Goal: Task Accomplishment & Management: Use online tool/utility

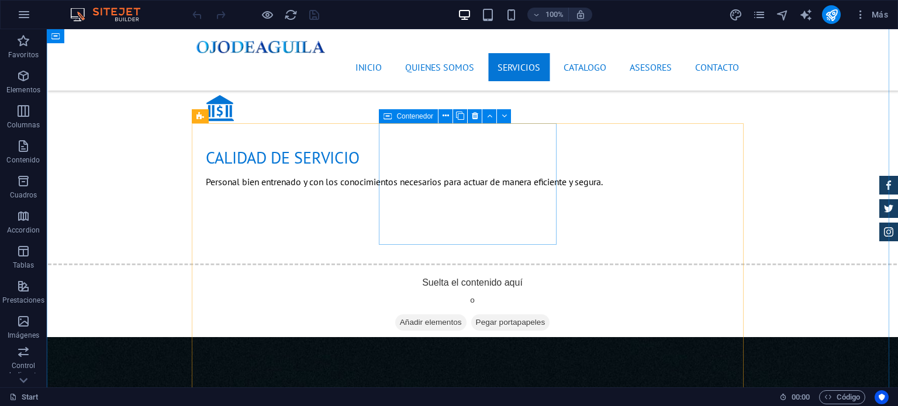
scroll to position [1579, 0]
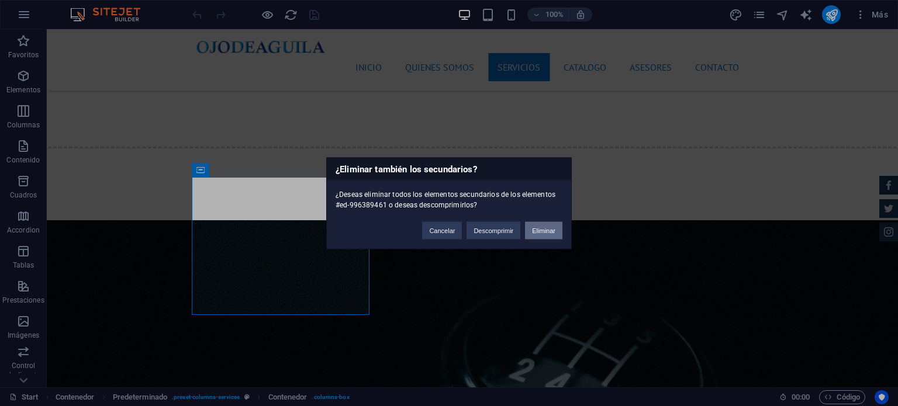
click at [543, 230] on button "Eliminar" at bounding box center [543, 231] width 37 height 18
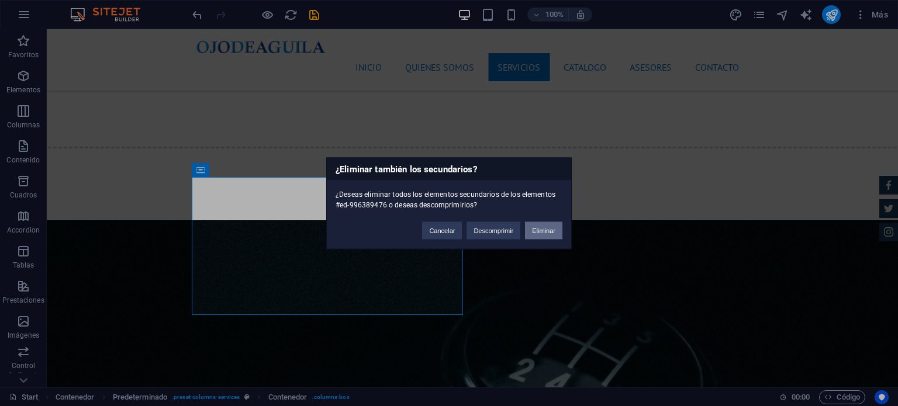
click at [536, 228] on button "Eliminar" at bounding box center [543, 231] width 37 height 18
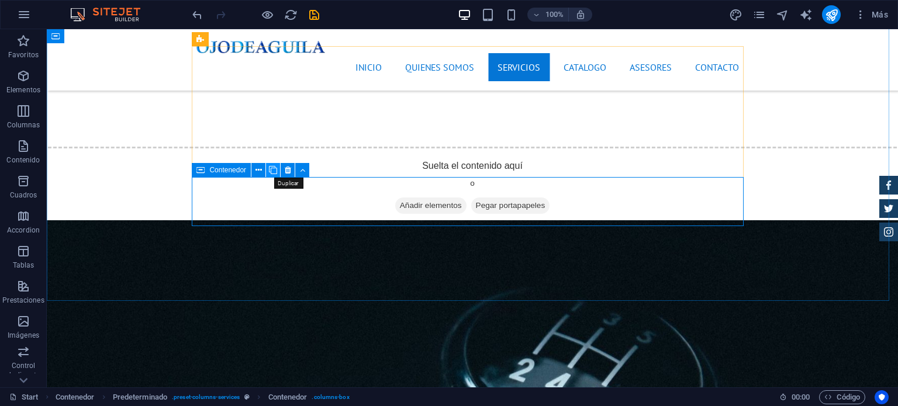
click at [275, 173] on icon at bounding box center [273, 170] width 8 height 12
click at [288, 173] on icon at bounding box center [288, 170] width 6 height 12
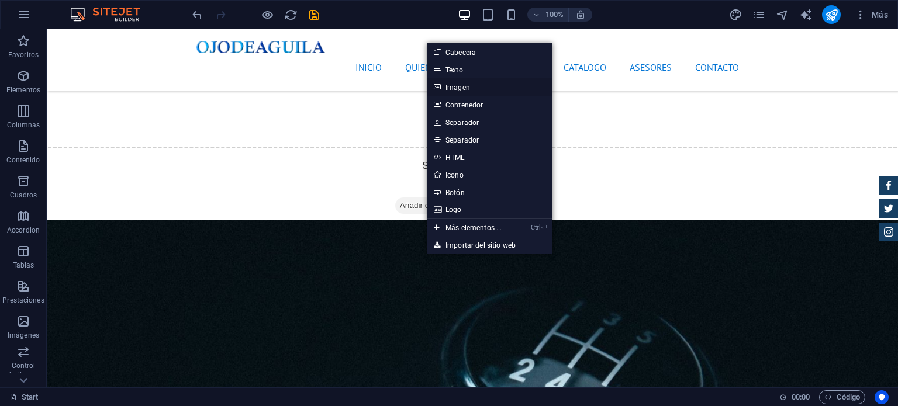
click at [476, 87] on link "Imagen" at bounding box center [490, 87] width 126 height 18
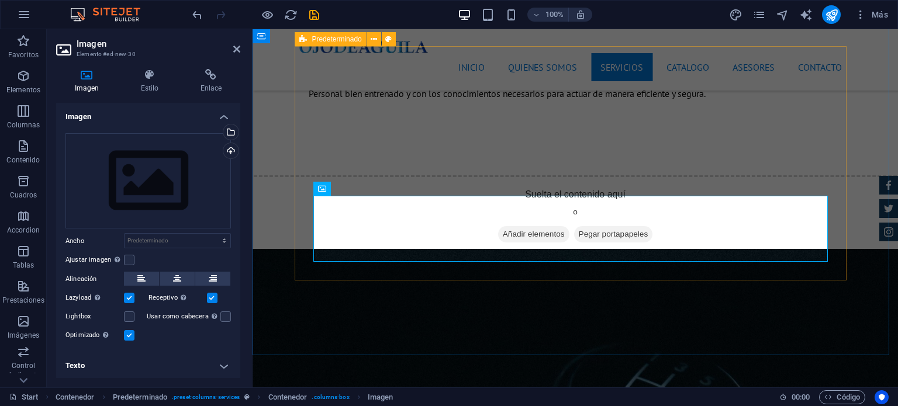
scroll to position [1593, 0]
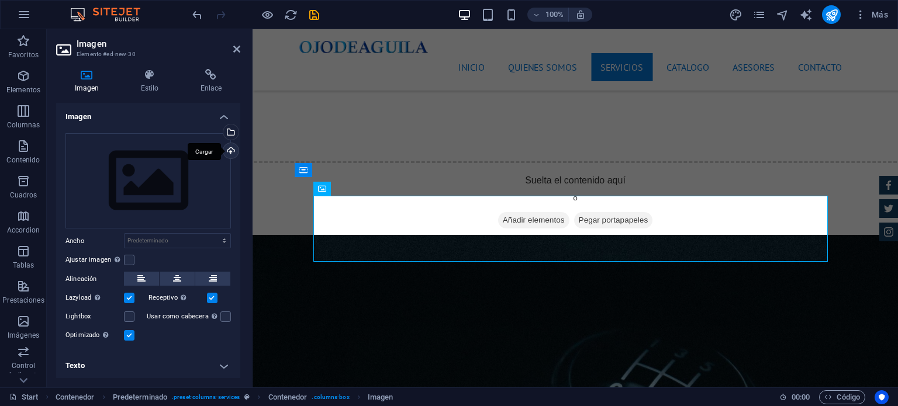
click at [230, 154] on div "Cargar" at bounding box center [230, 152] width 18 height 18
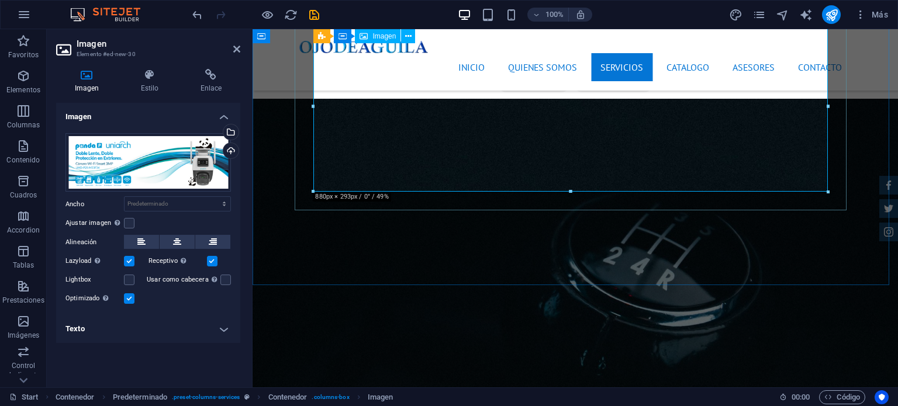
scroll to position [1710, 0]
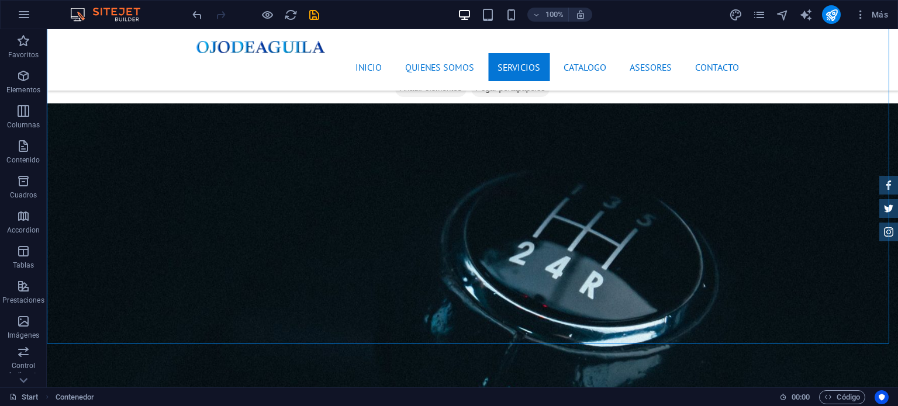
click at [312, 18] on icon "save" at bounding box center [314, 14] width 13 height 13
checkbox input "false"
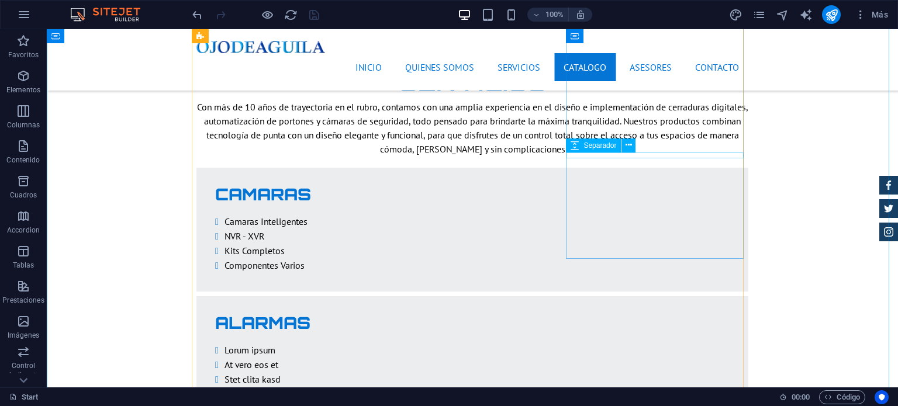
scroll to position [2164, 0]
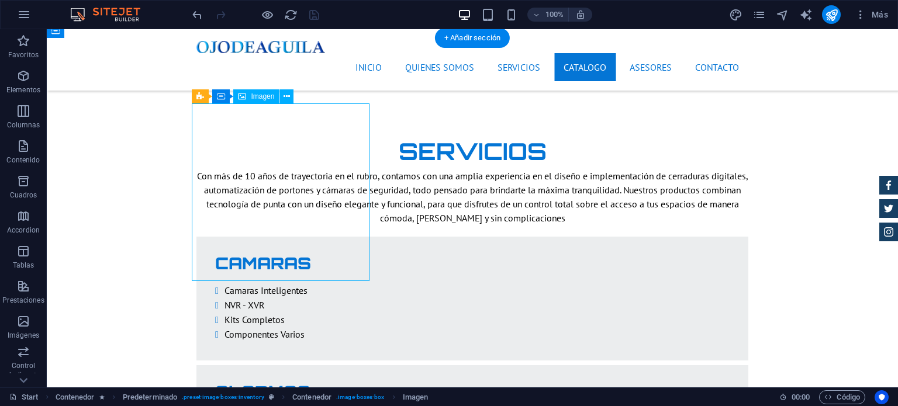
select select "%"
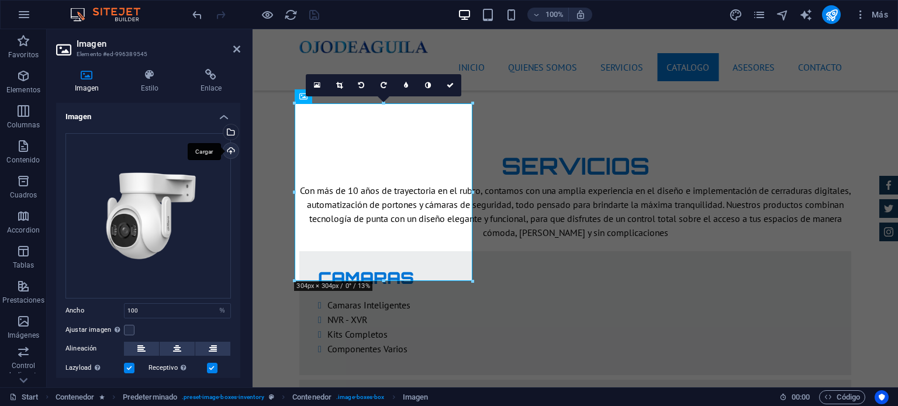
click at [231, 153] on div "Cargar" at bounding box center [230, 152] width 18 height 18
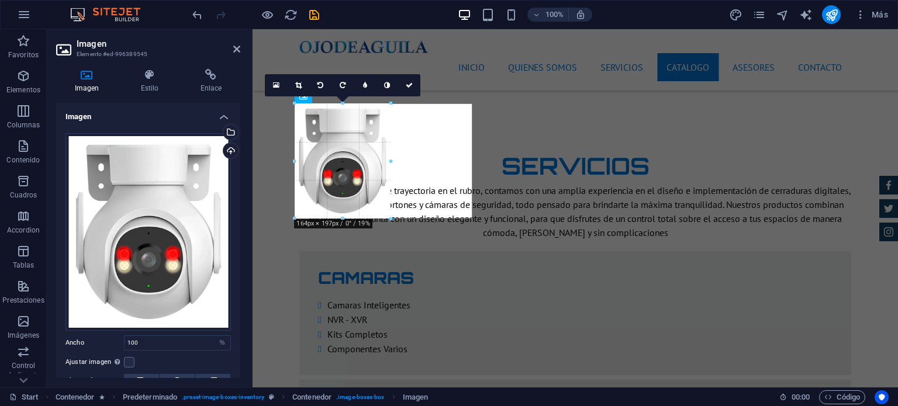
drag, startPoint x: 385, startPoint y: 316, endPoint x: 176, endPoint y: 180, distance: 249.3
type input "164"
select select "px"
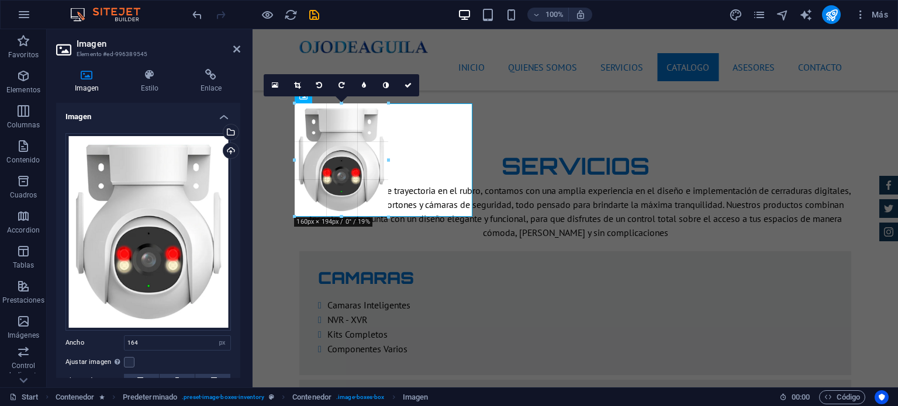
drag, startPoint x: 391, startPoint y: 160, endPoint x: 190, endPoint y: 120, distance: 204.6
type input "160"
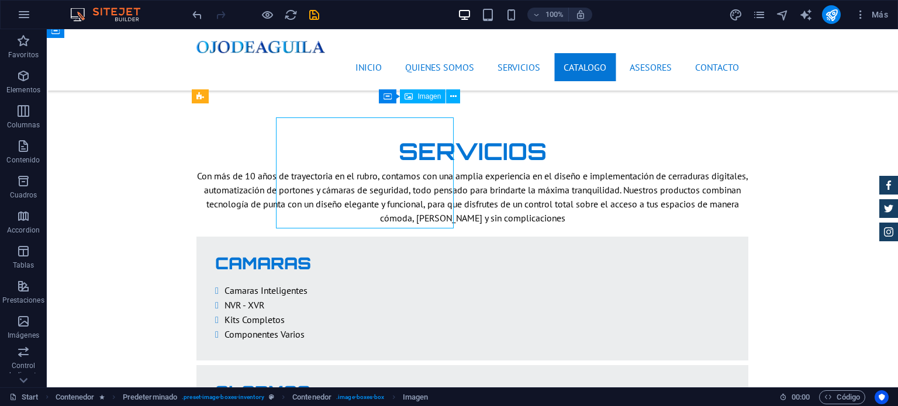
scroll to position [2164, 0]
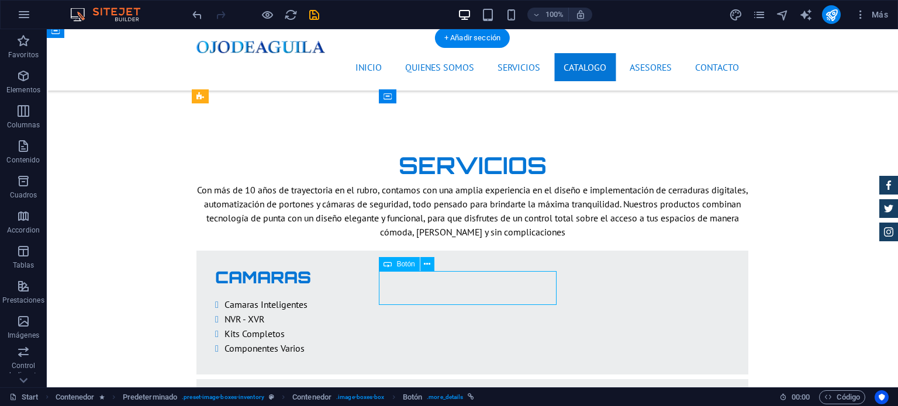
scroll to position [2178, 0]
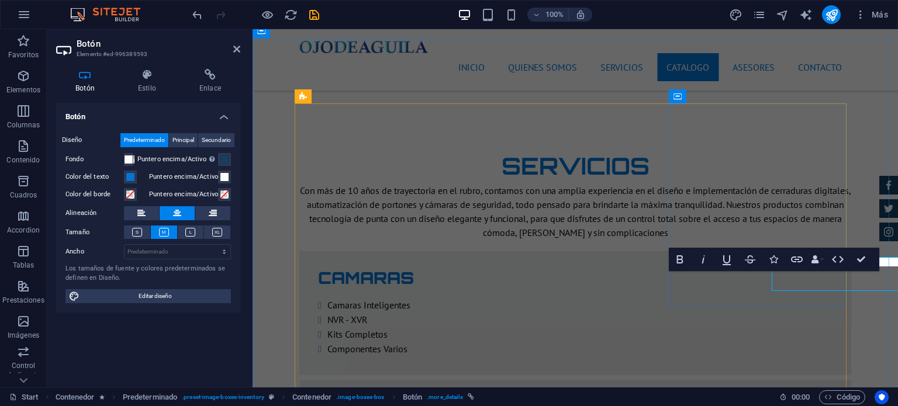
scroll to position [2178, 0]
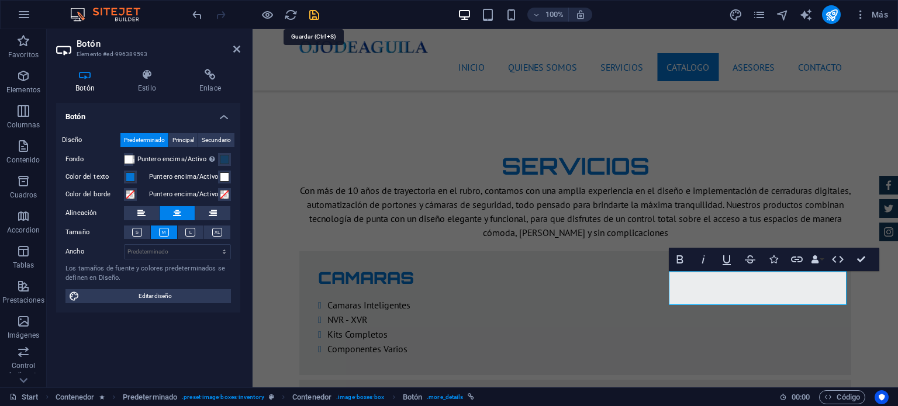
click at [318, 14] on icon "save" at bounding box center [314, 14] width 13 height 13
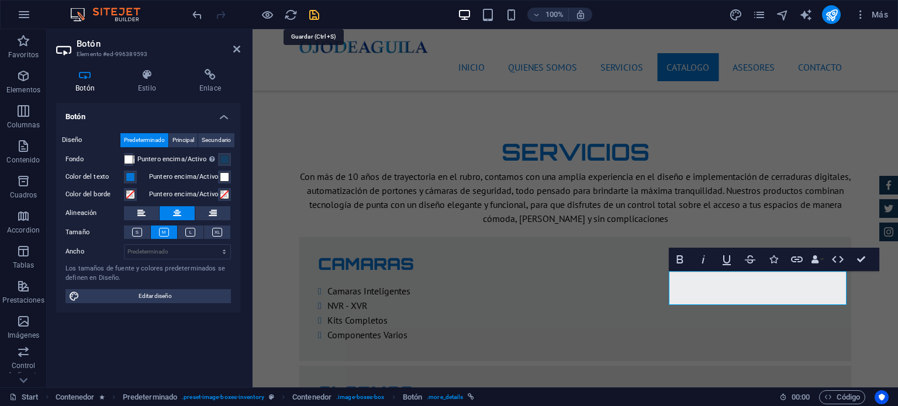
checkbox input "false"
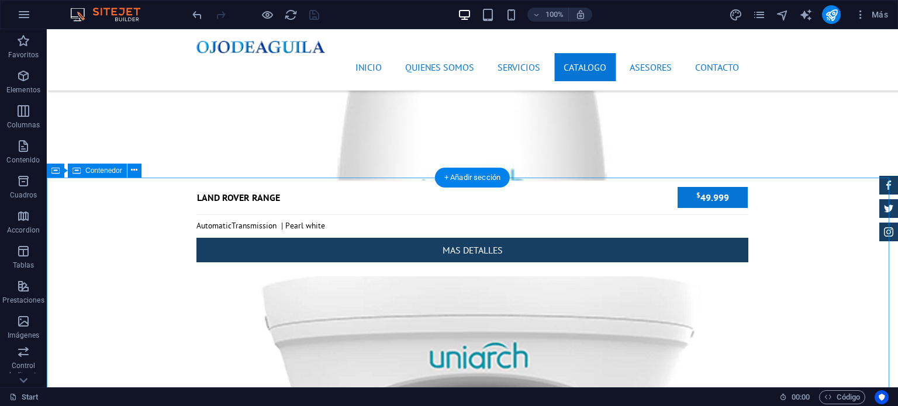
scroll to position [4089, 0]
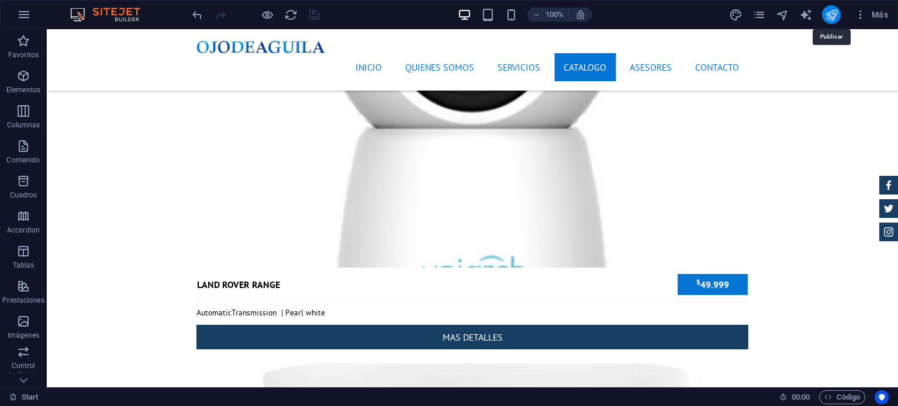
click at [833, 9] on icon "publish" at bounding box center [831, 14] width 13 height 13
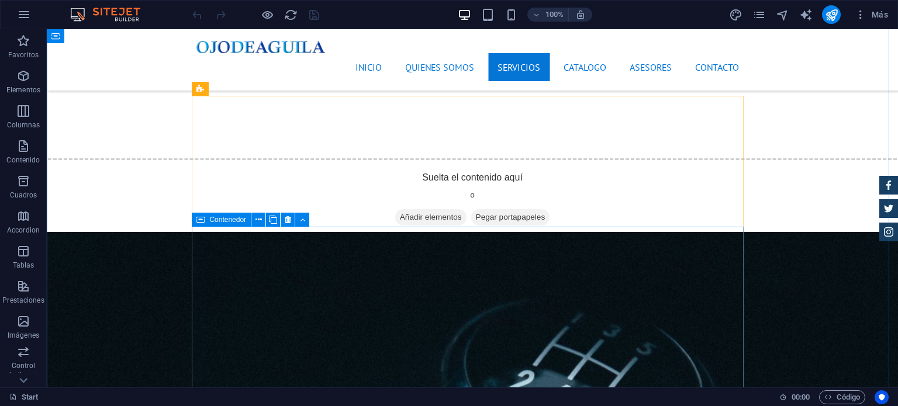
scroll to position [1638, 0]
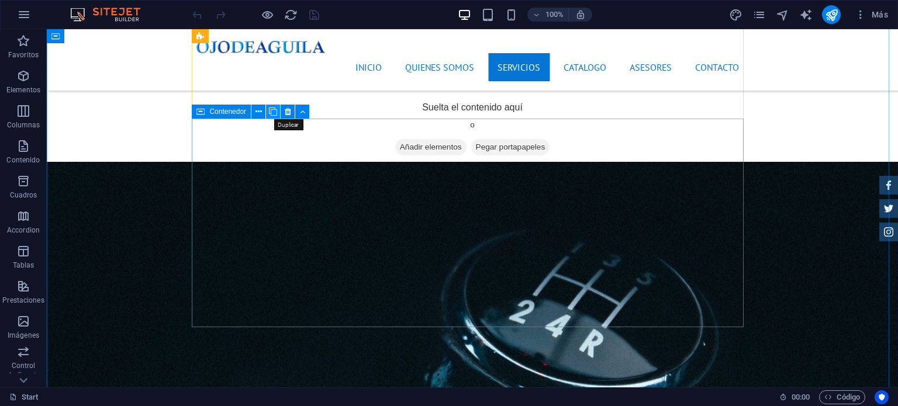
click at [275, 112] on icon at bounding box center [273, 112] width 8 height 12
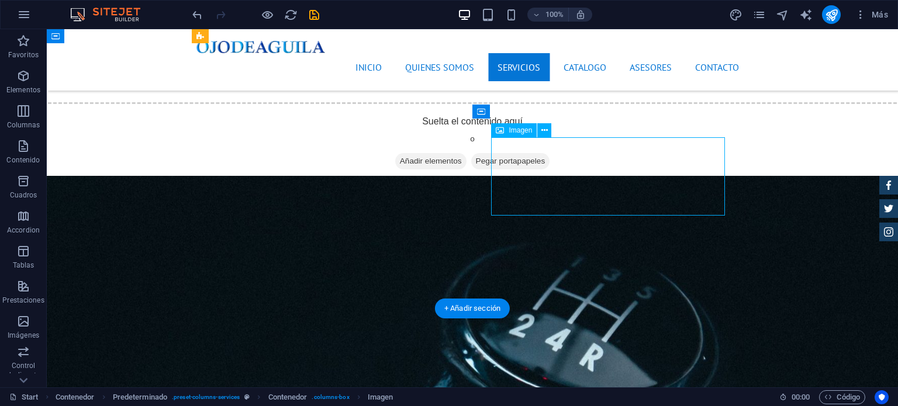
scroll to position [1652, 0]
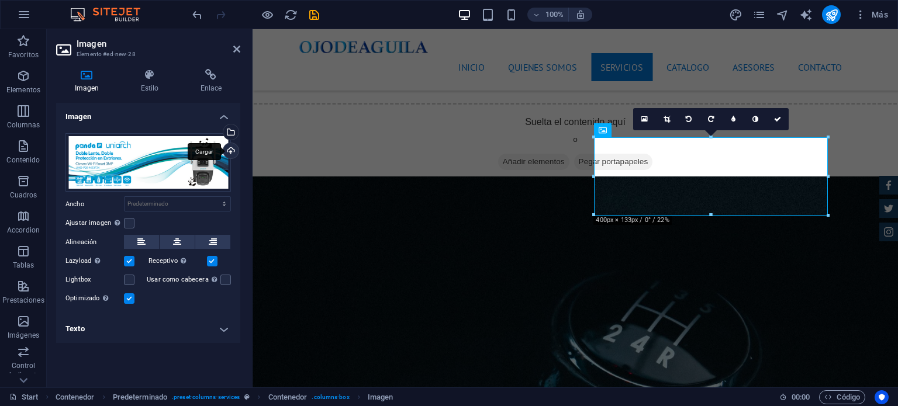
click at [226, 152] on div "Cargar" at bounding box center [230, 152] width 18 height 18
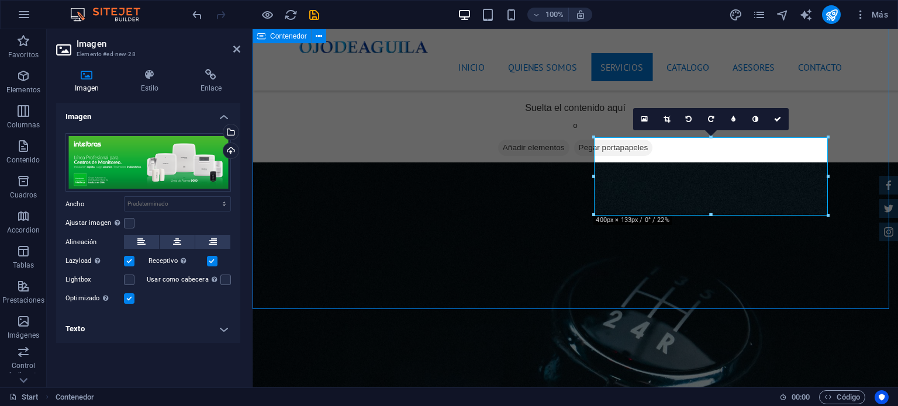
scroll to position [1638, 0]
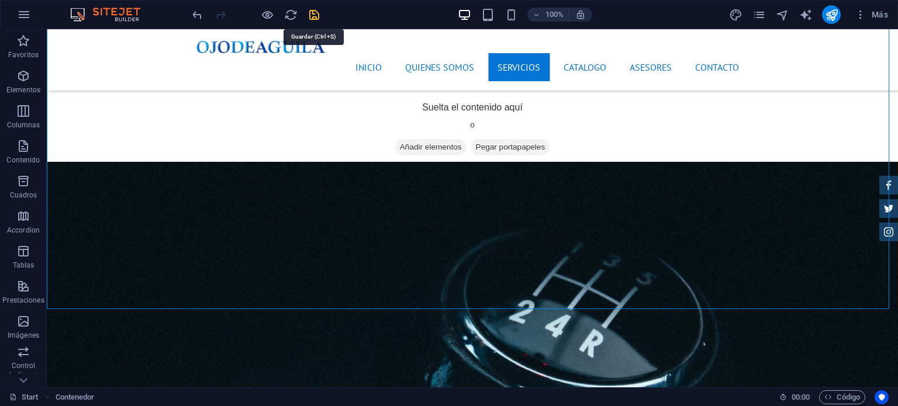
click at [316, 8] on icon "save" at bounding box center [314, 14] width 13 height 13
checkbox input "false"
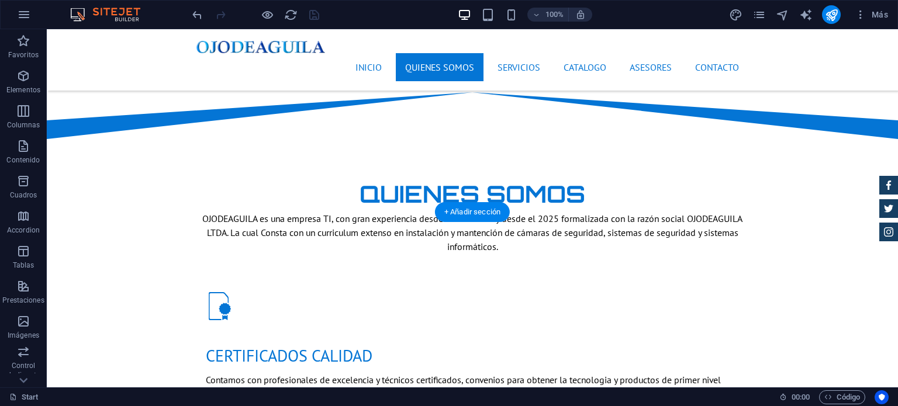
scroll to position [643, 0]
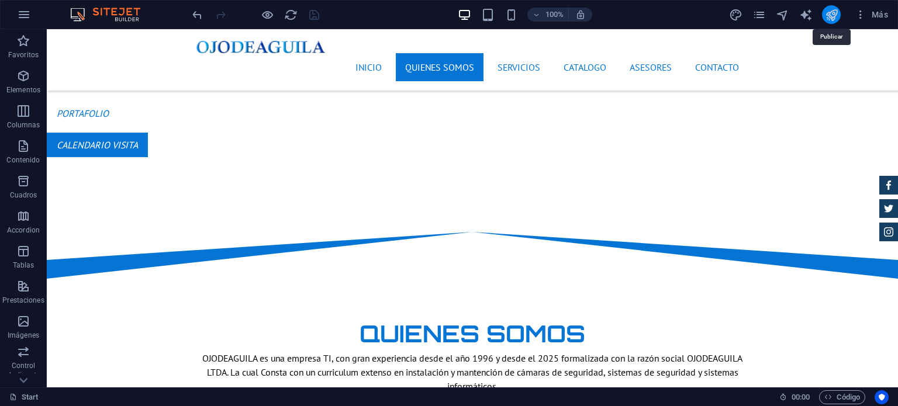
click at [833, 20] on icon "publish" at bounding box center [831, 14] width 13 height 13
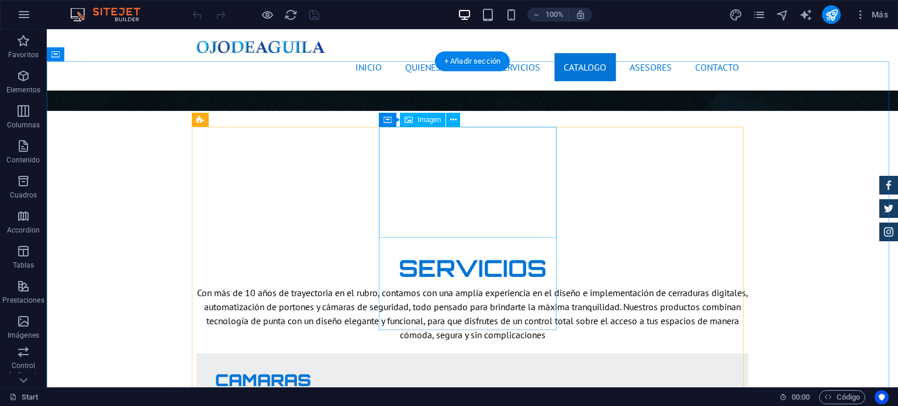
scroll to position [2106, 0]
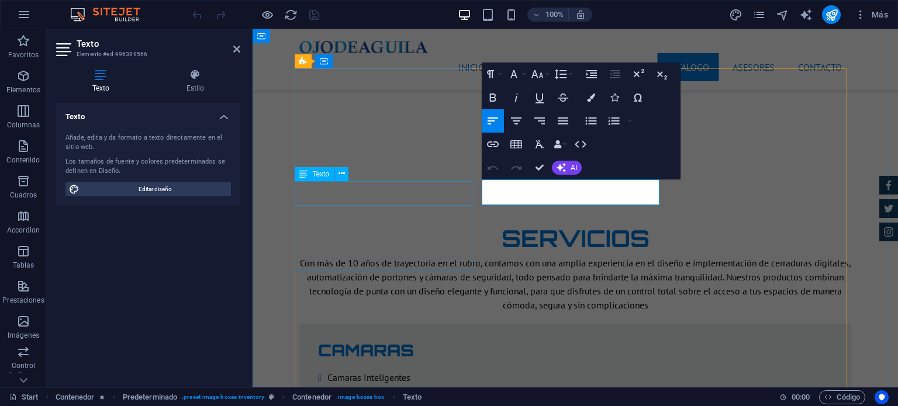
scroll to position [2120, 0]
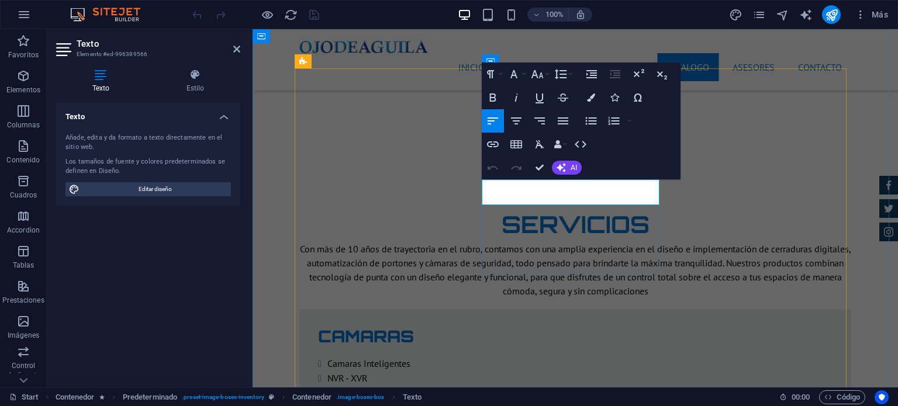
drag, startPoint x: 573, startPoint y: 198, endPoint x: 504, endPoint y: 198, distance: 69.6
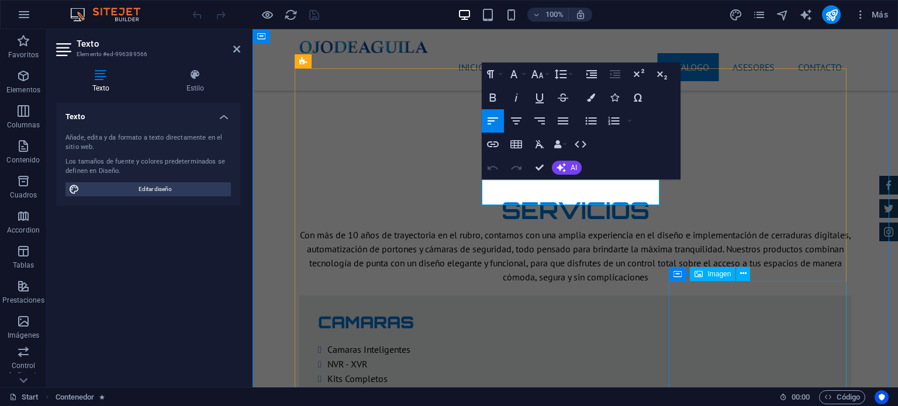
scroll to position [2106, 0]
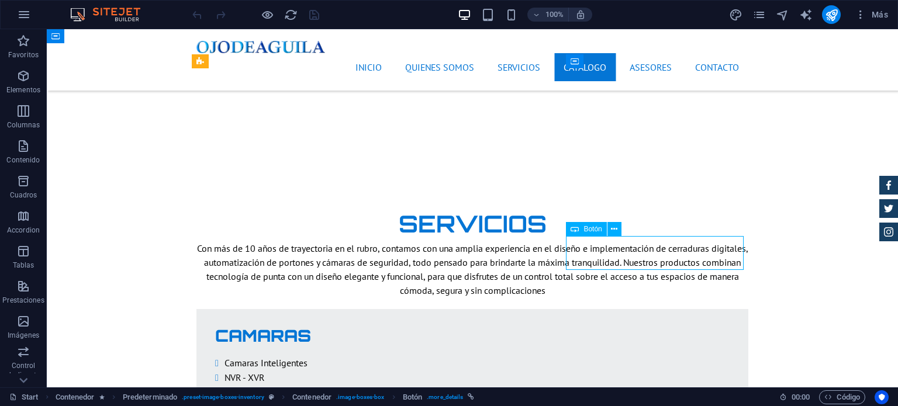
scroll to position [2120, 0]
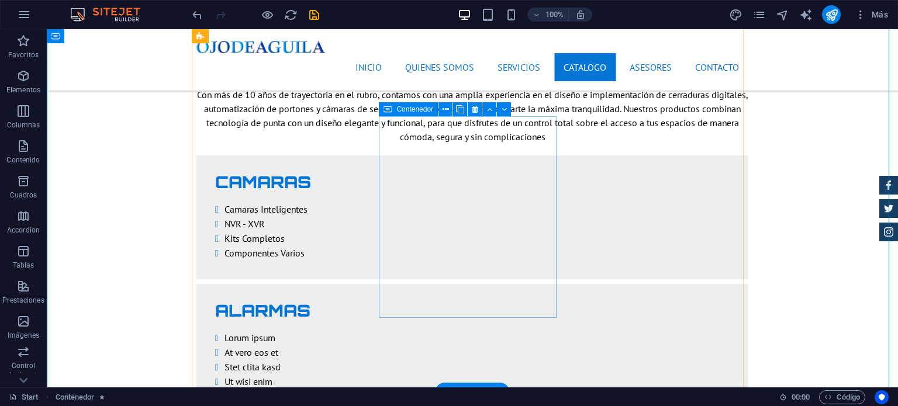
scroll to position [2281, 0]
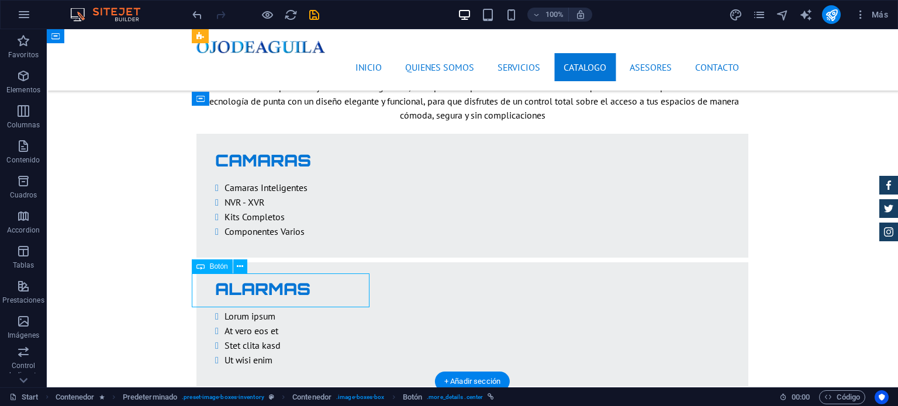
scroll to position [2295, 0]
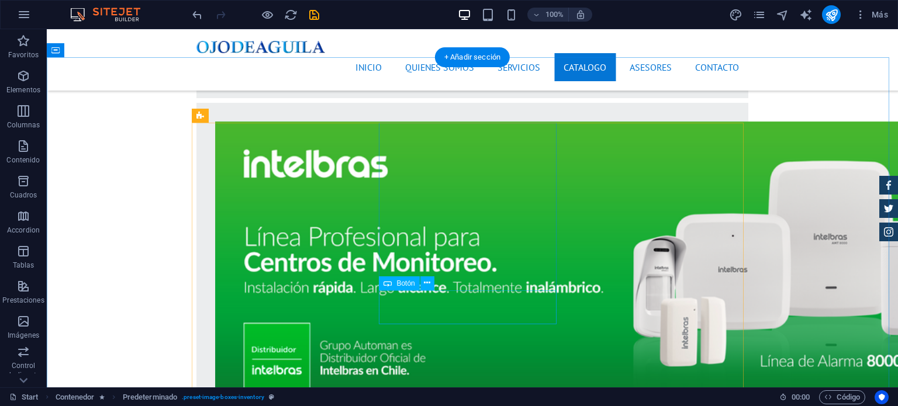
scroll to position [3100, 0]
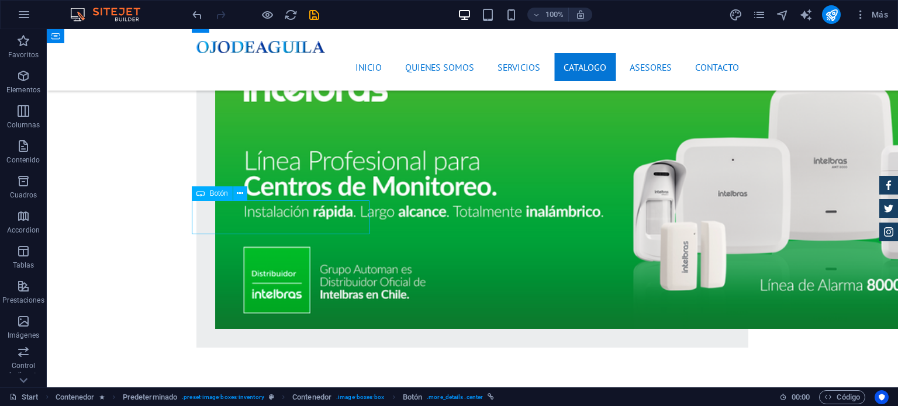
scroll to position [3114, 0]
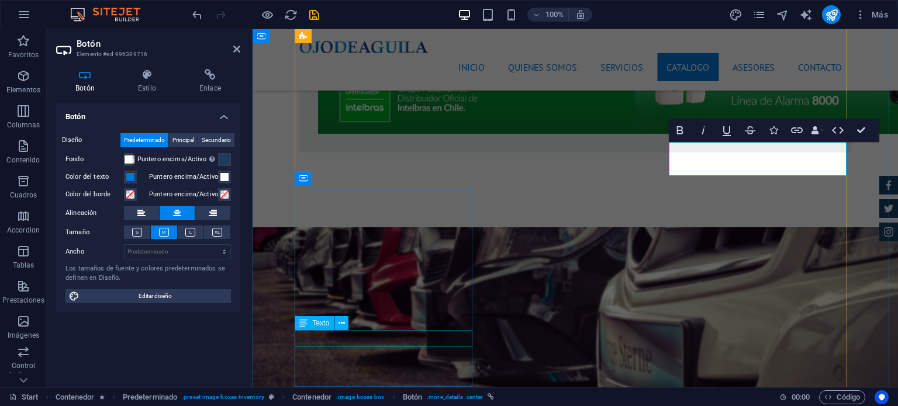
scroll to position [3231, 0]
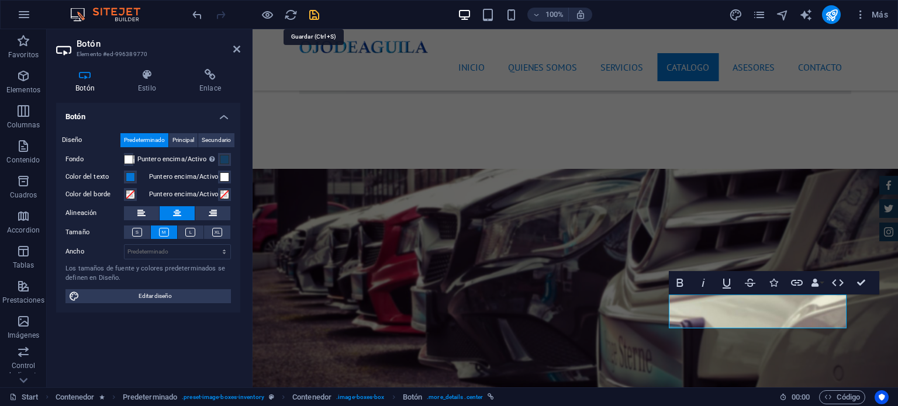
click at [319, 17] on icon "save" at bounding box center [314, 14] width 13 height 13
checkbox input "false"
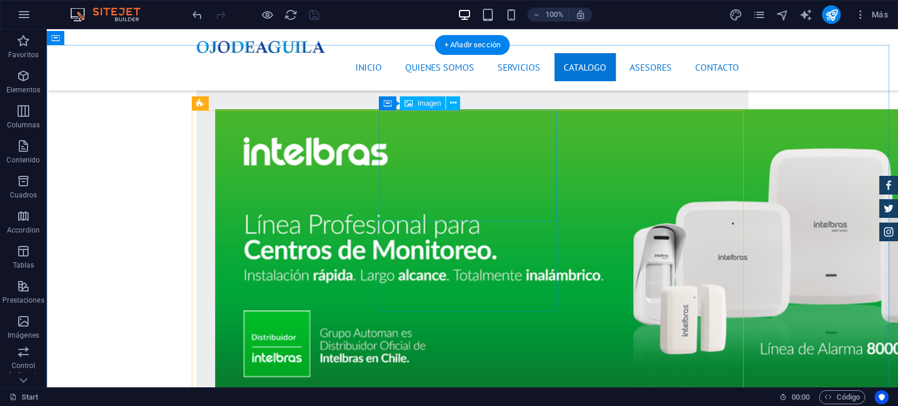
scroll to position [3041, 0]
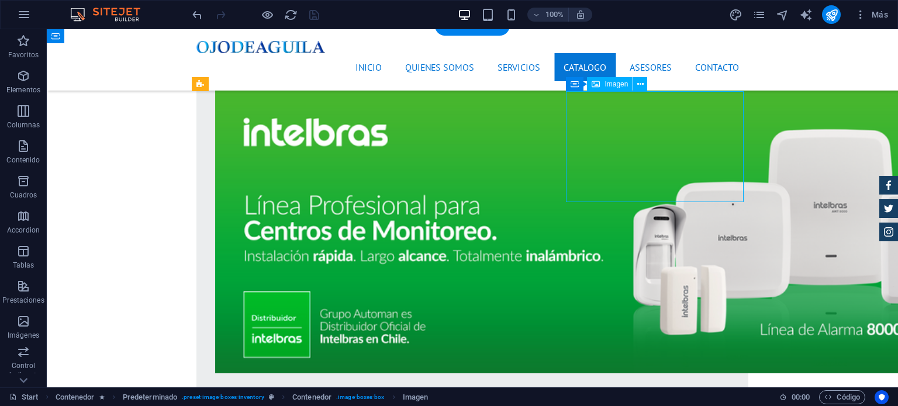
select select "%"
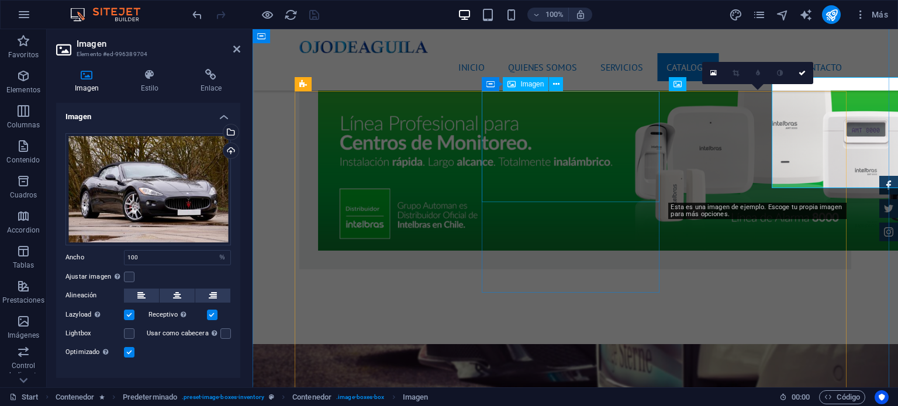
scroll to position [3055, 0]
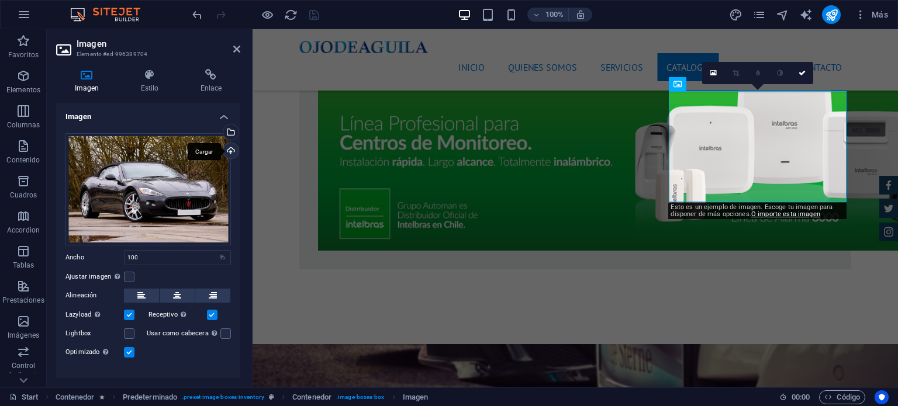
click at [227, 149] on div "Cargar" at bounding box center [230, 152] width 18 height 18
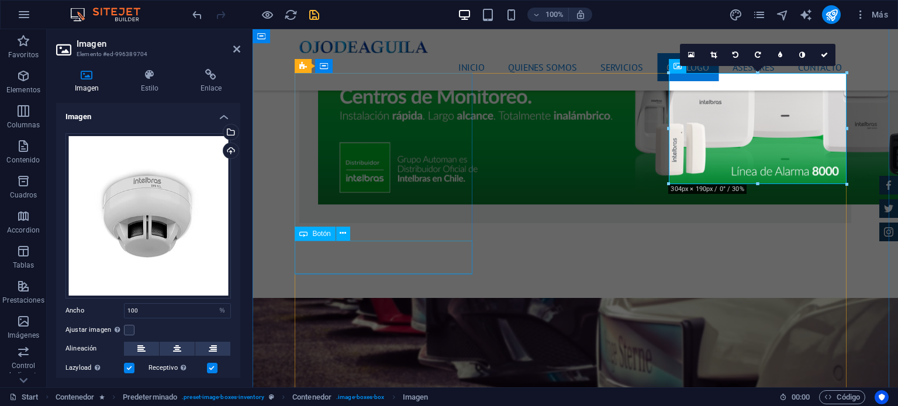
scroll to position [3172, 0]
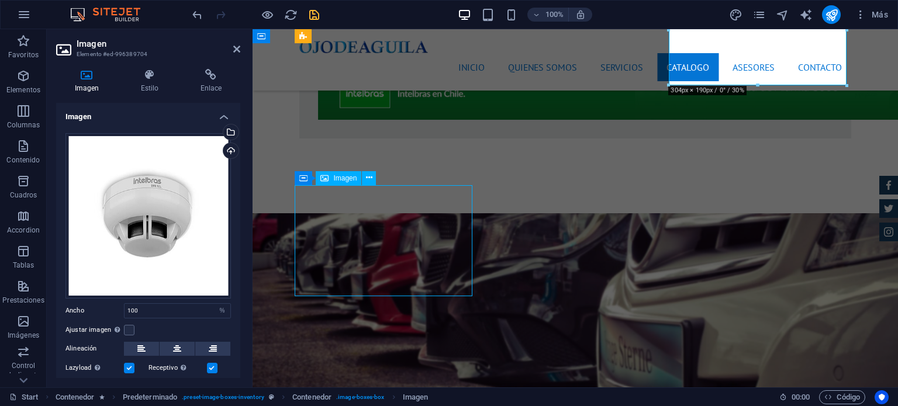
scroll to position [3158, 0]
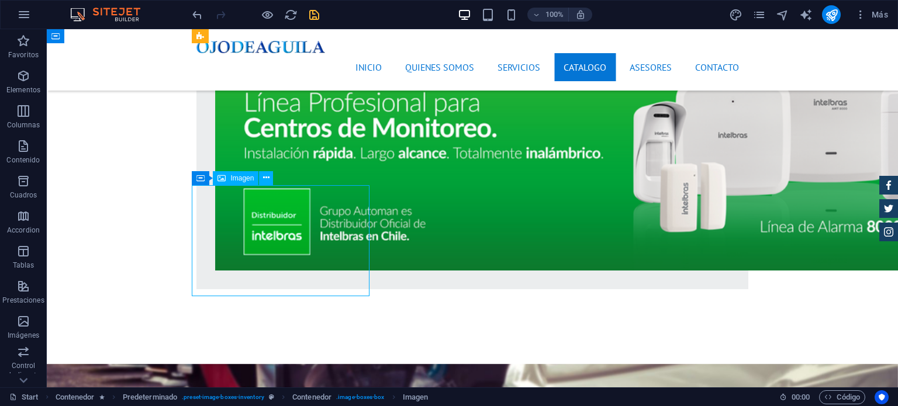
scroll to position [3172, 0]
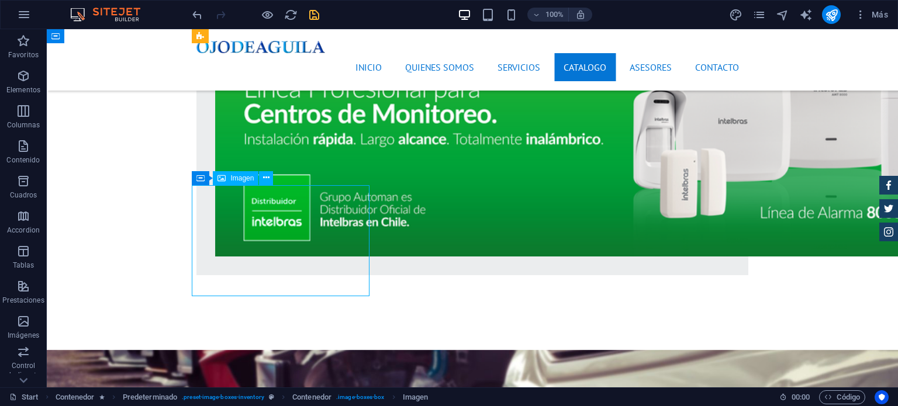
select select "%"
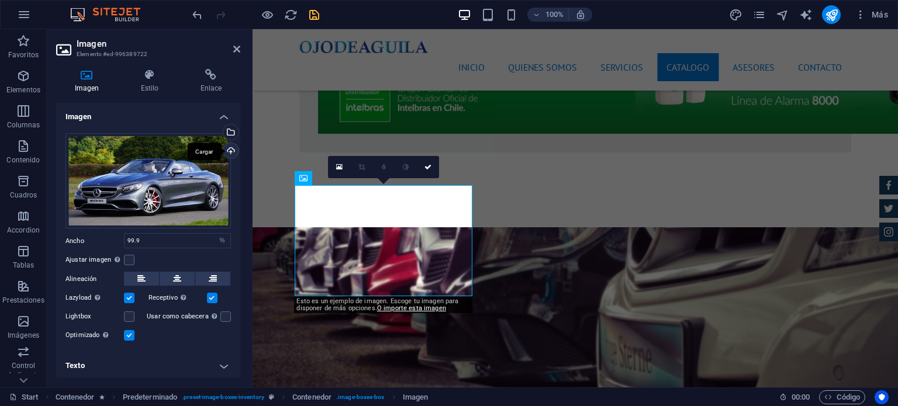
click at [228, 151] on div "Cargar" at bounding box center [230, 152] width 18 height 18
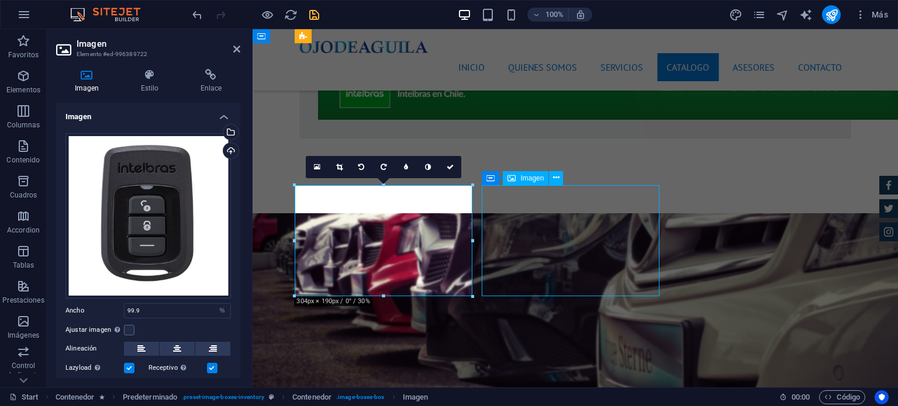
scroll to position [3158, 0]
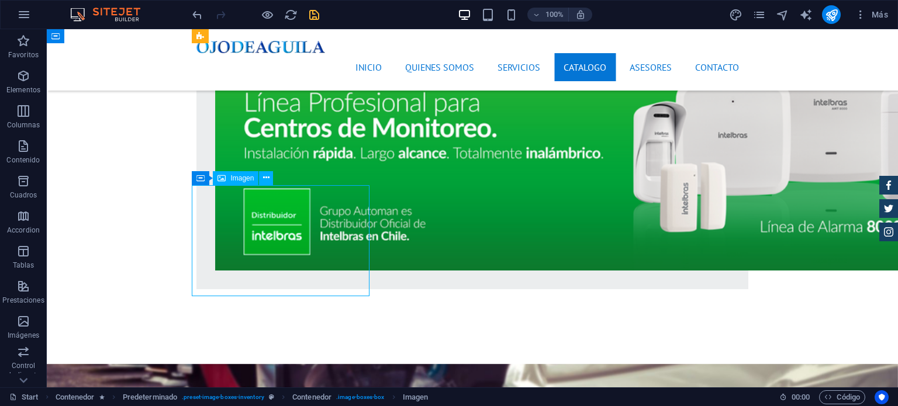
scroll to position [3172, 0]
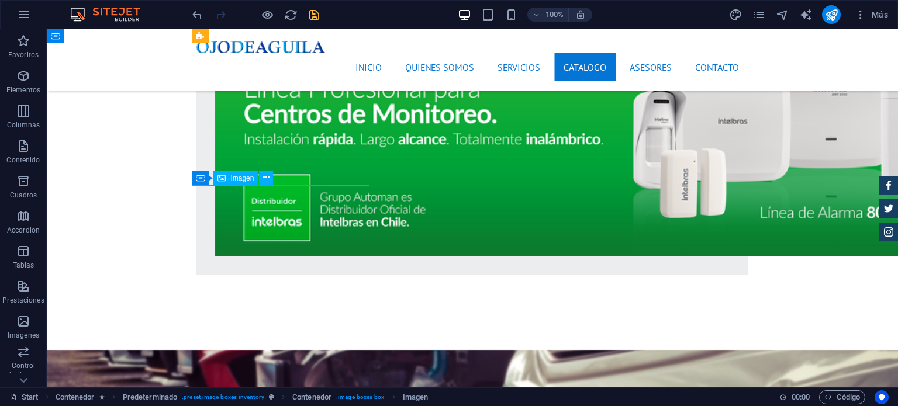
select select "%"
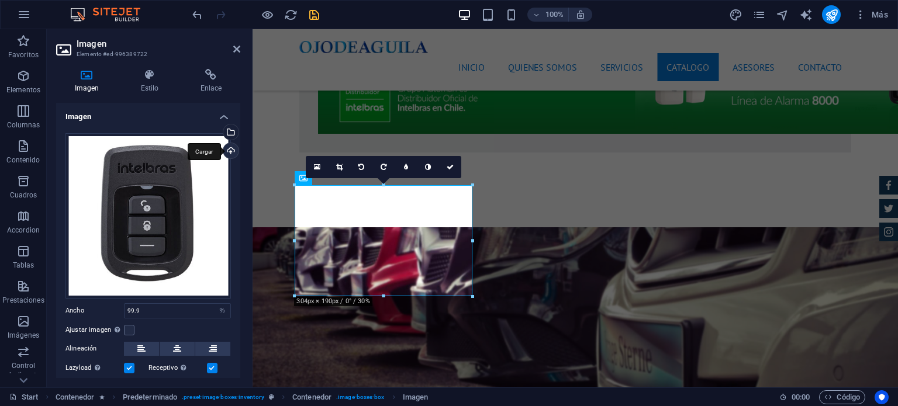
click at [229, 151] on div "Cargar" at bounding box center [230, 152] width 18 height 18
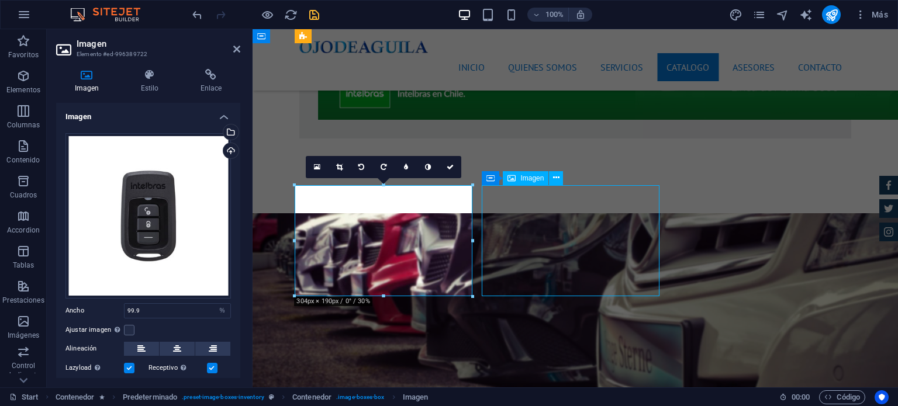
scroll to position [3158, 0]
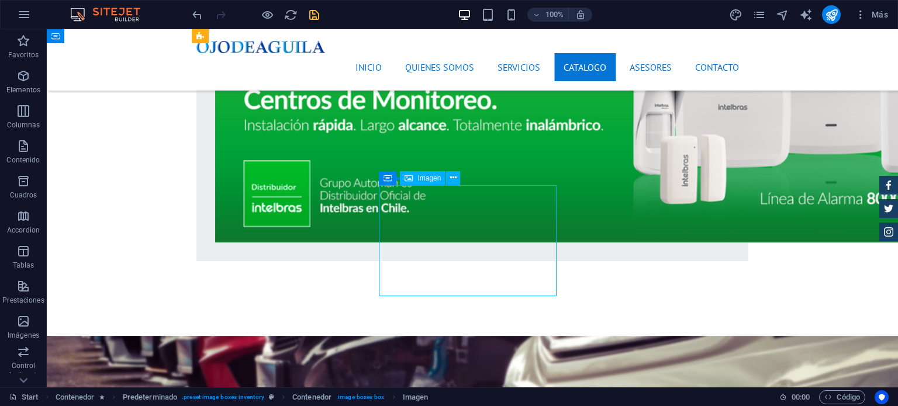
select select "%"
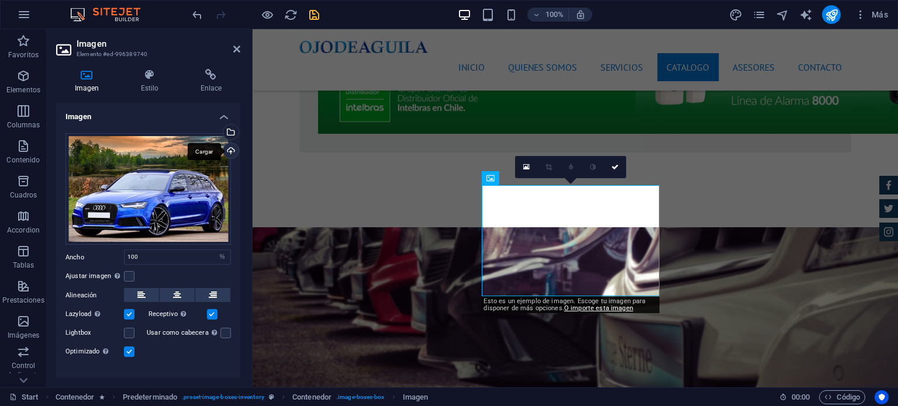
click at [230, 150] on div "Cargar" at bounding box center [230, 152] width 18 height 18
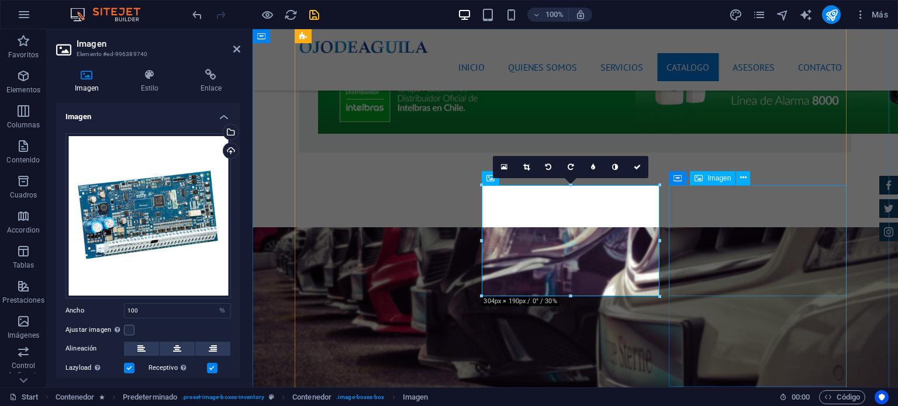
select select "%"
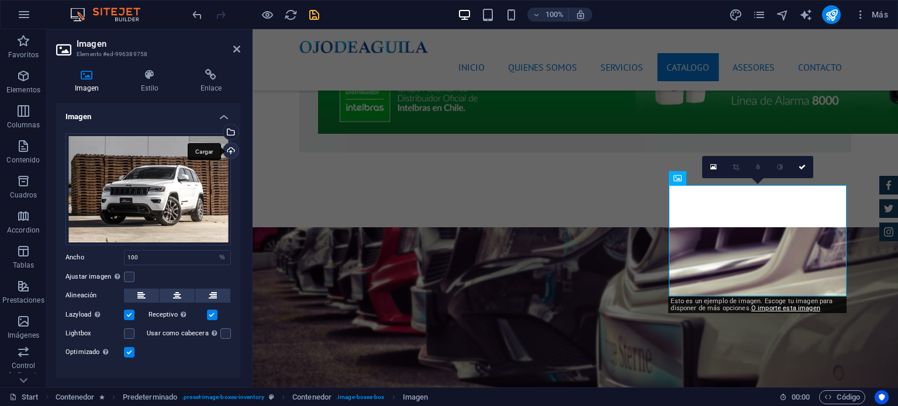
click at [230, 154] on div "Cargar" at bounding box center [230, 152] width 18 height 18
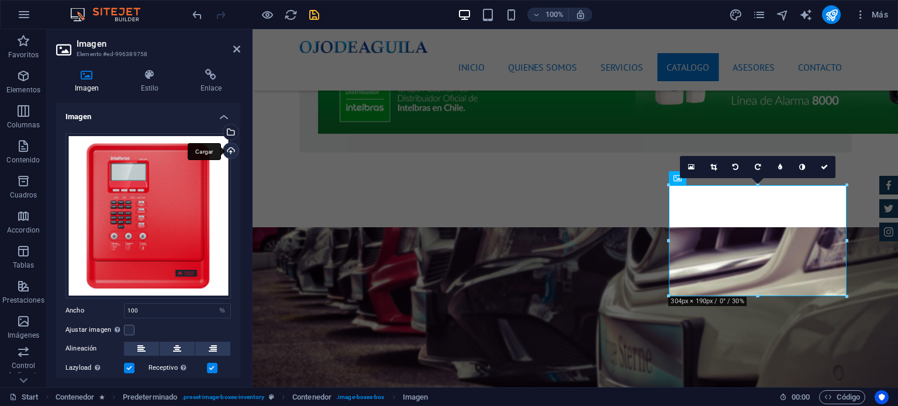
click at [229, 149] on div "Cargar" at bounding box center [230, 152] width 18 height 18
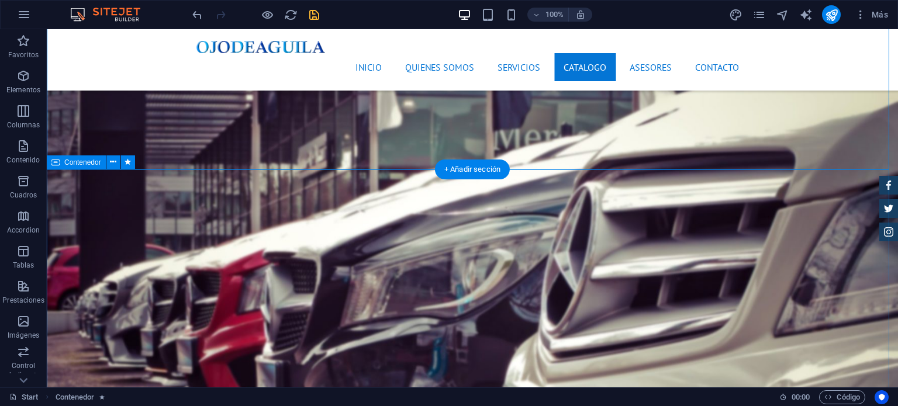
scroll to position [3217, 0]
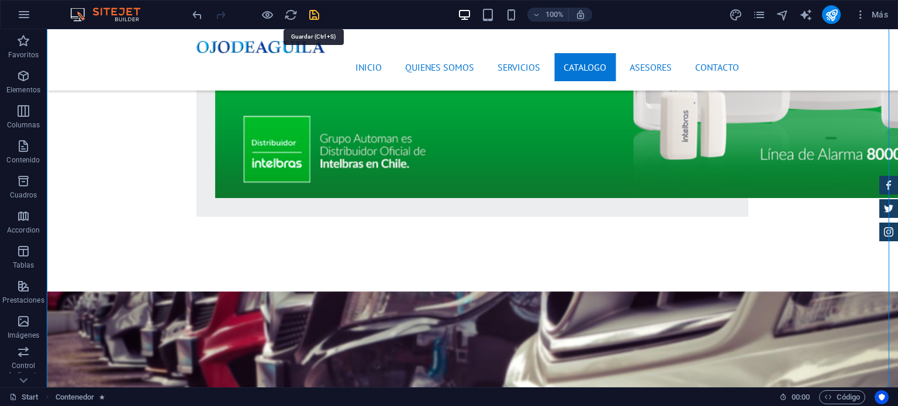
click at [316, 15] on icon "save" at bounding box center [314, 14] width 13 height 13
checkbox input "false"
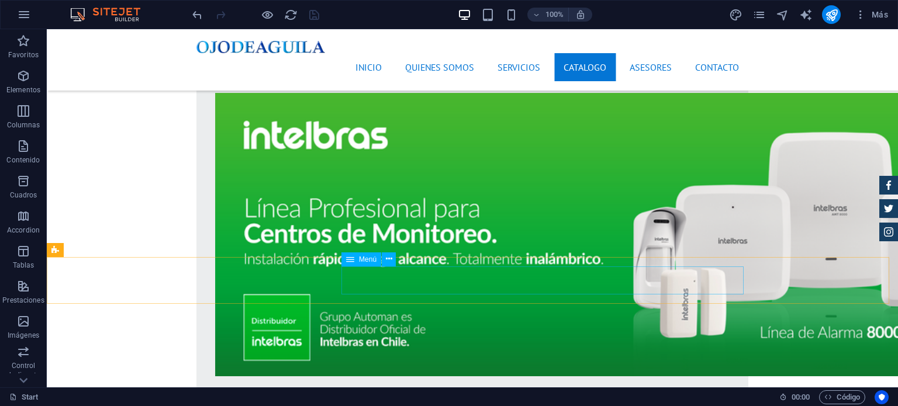
scroll to position [2983, 0]
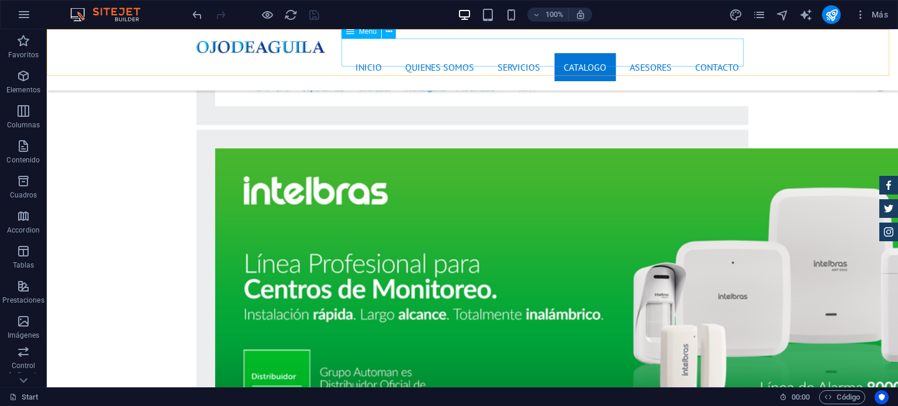
click at [572, 53] on nav "Inicio Quienes Somos Servicios Catalogo Asesores Contacto" at bounding box center [473, 67] width 552 height 28
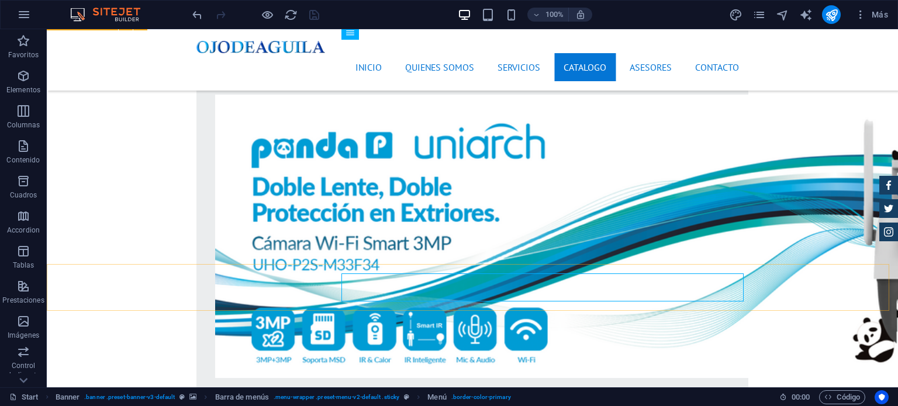
scroll to position [2690, 0]
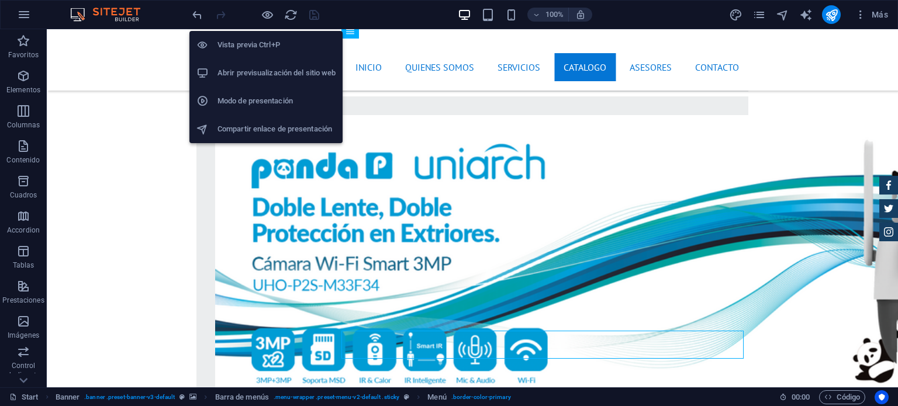
click at [258, 46] on h6 "Vista previa Ctrl+P" at bounding box center [277, 45] width 118 height 14
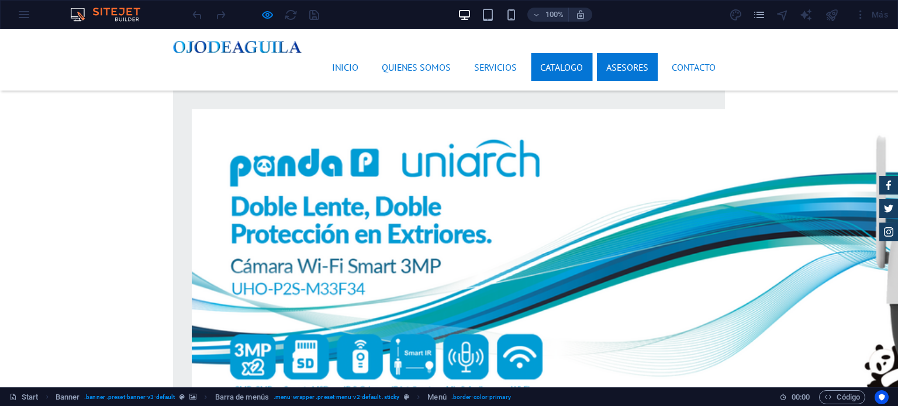
click at [557, 53] on link "Catalogo" at bounding box center [561, 67] width 61 height 28
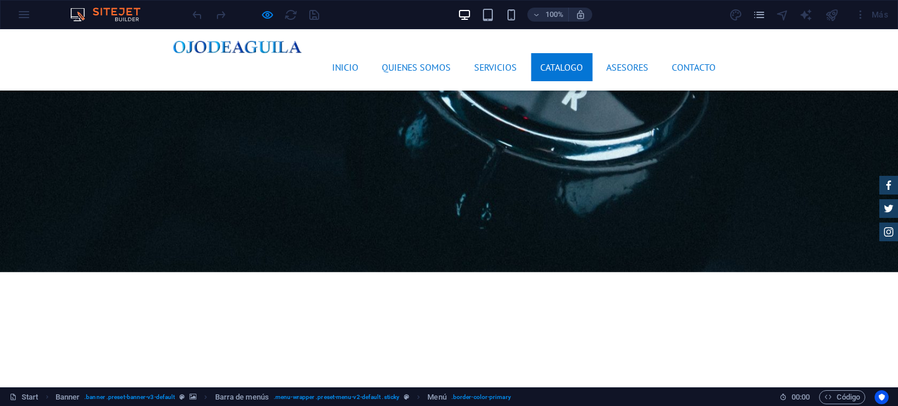
scroll to position [1793, 0]
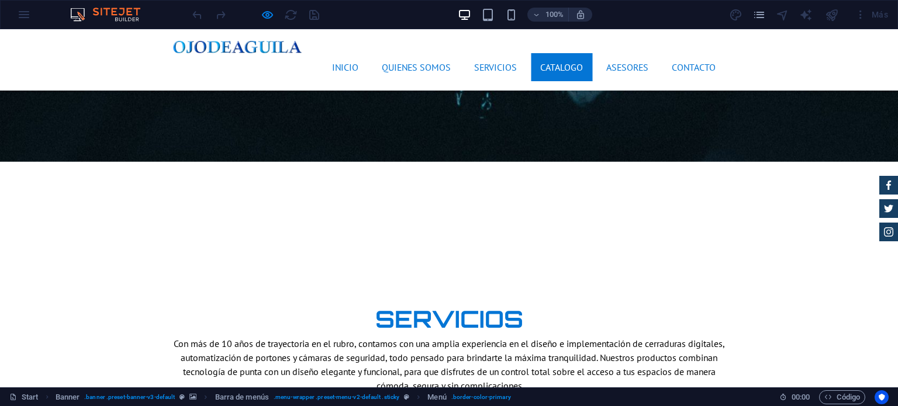
scroll to position [1968, 0]
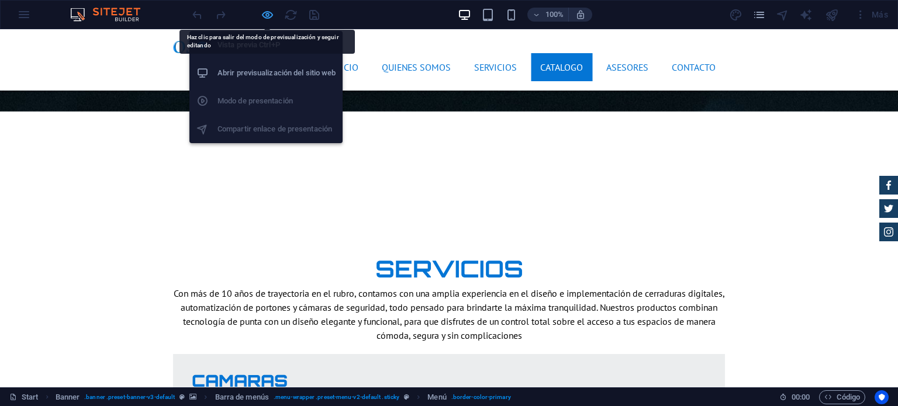
click at [269, 15] on icon "button" at bounding box center [267, 14] width 13 height 13
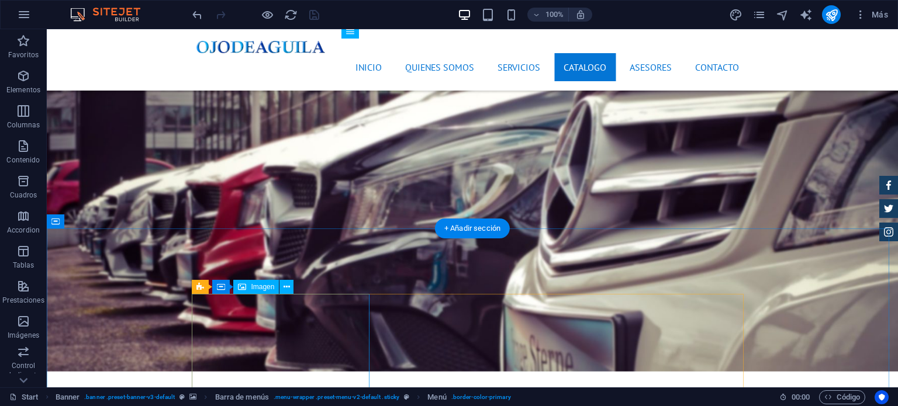
scroll to position [3625, 0]
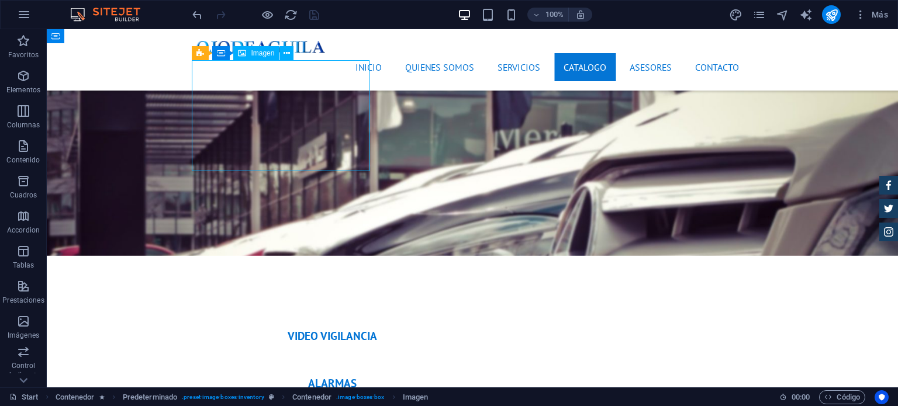
scroll to position [3639, 0]
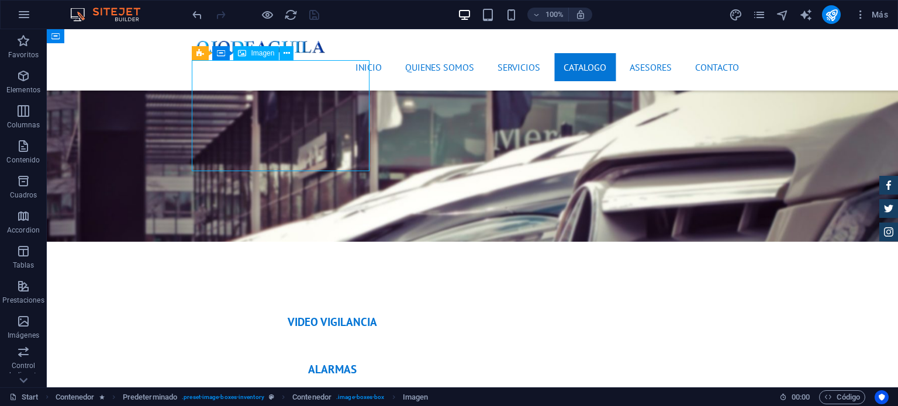
select select "%"
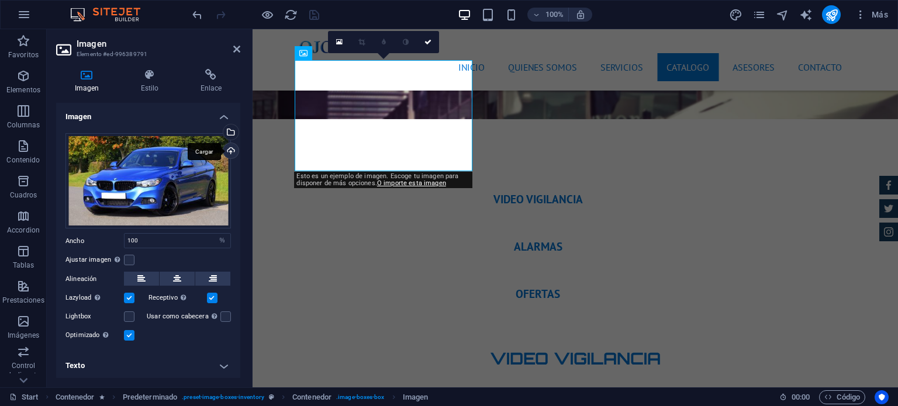
click at [227, 151] on div "Cargar" at bounding box center [230, 152] width 18 height 18
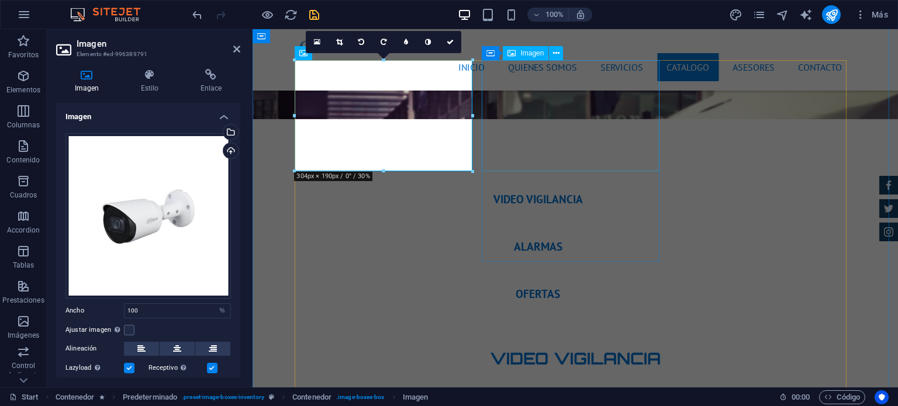
select select "%"
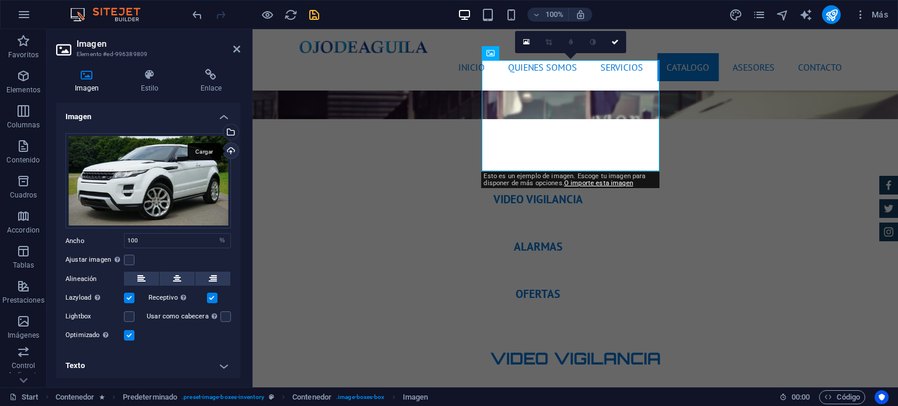
click at [229, 151] on div "Cargar" at bounding box center [230, 152] width 18 height 18
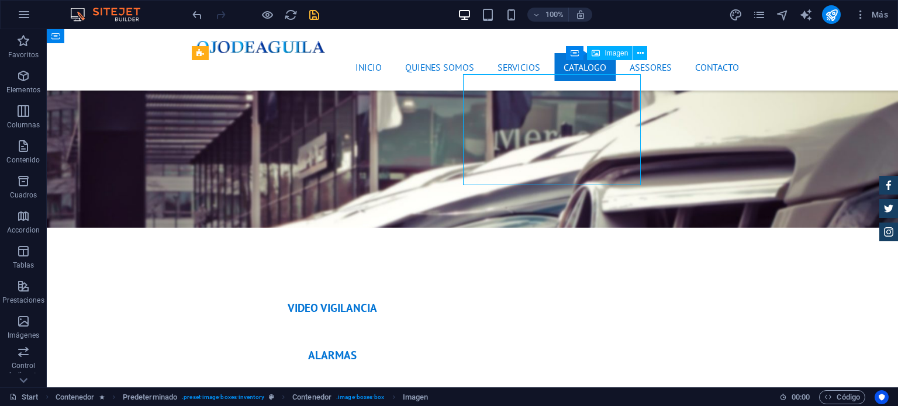
scroll to position [3625, 0]
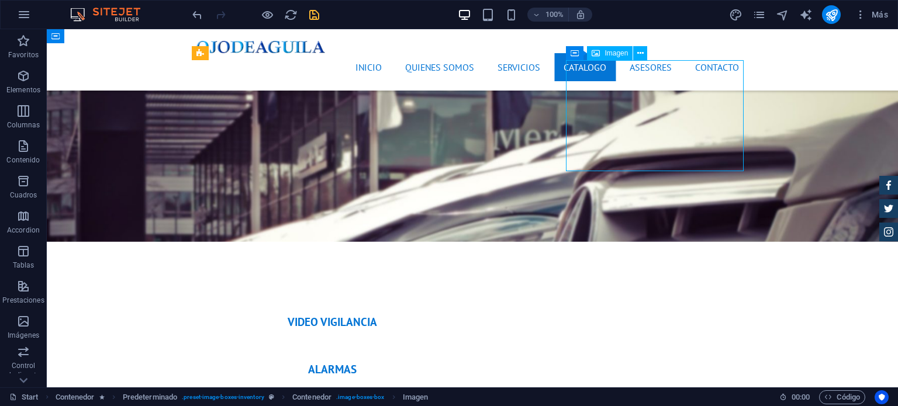
select select "%"
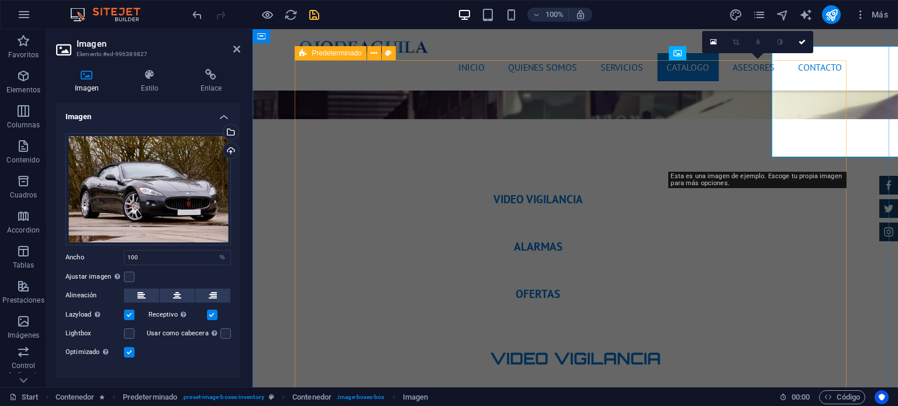
scroll to position [3639, 0]
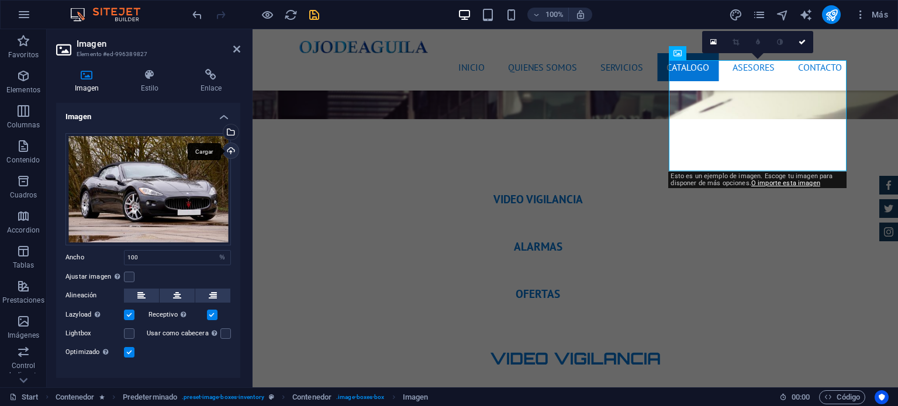
click at [228, 149] on div "Cargar" at bounding box center [230, 152] width 18 height 18
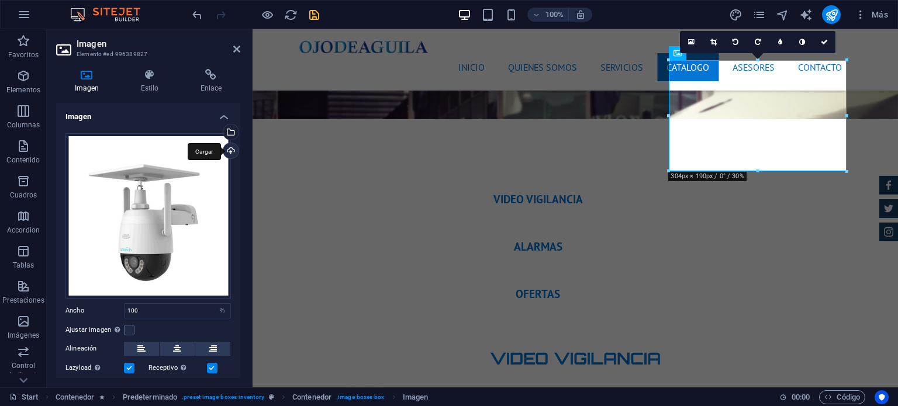
click at [228, 150] on div "Cargar" at bounding box center [230, 152] width 18 height 18
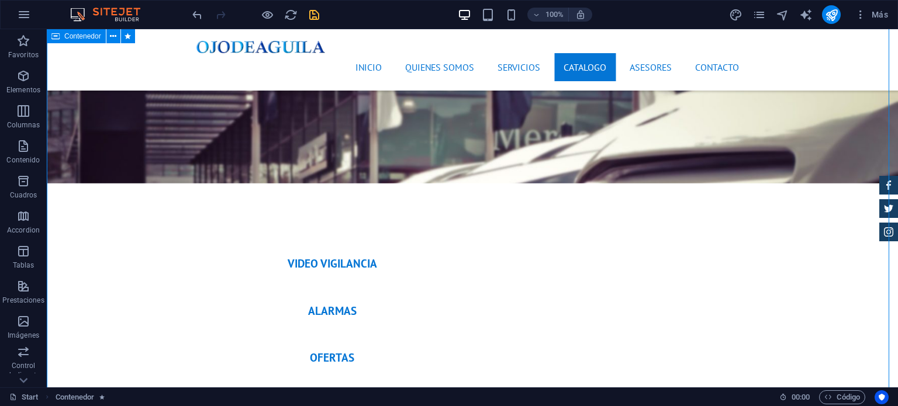
scroll to position [3801, 0]
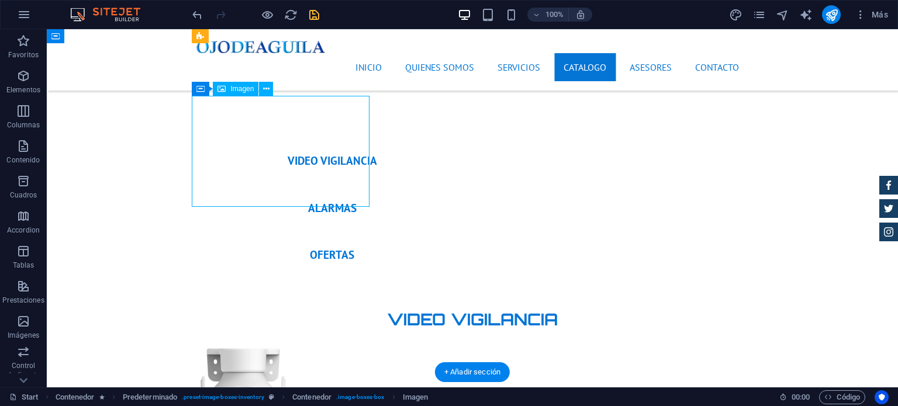
scroll to position [3815, 0]
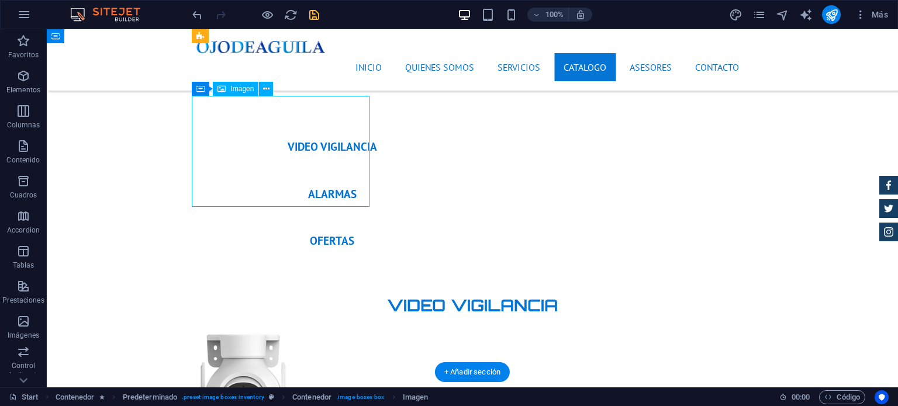
select select "%"
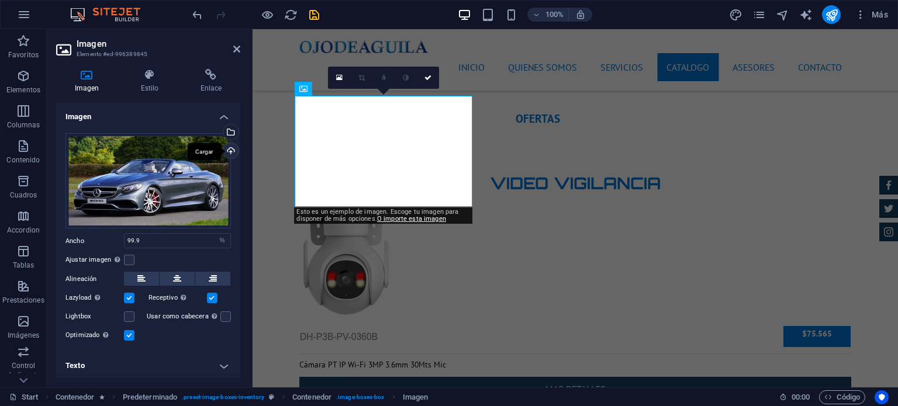
click at [229, 151] on div "Cargar" at bounding box center [230, 152] width 18 height 18
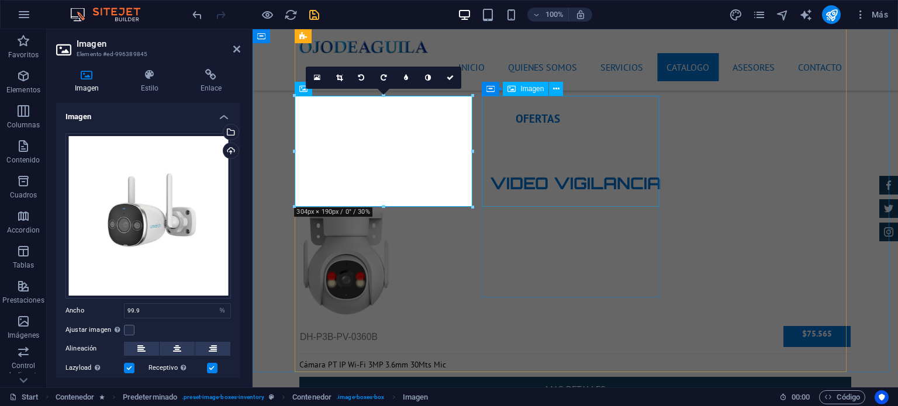
select select "%"
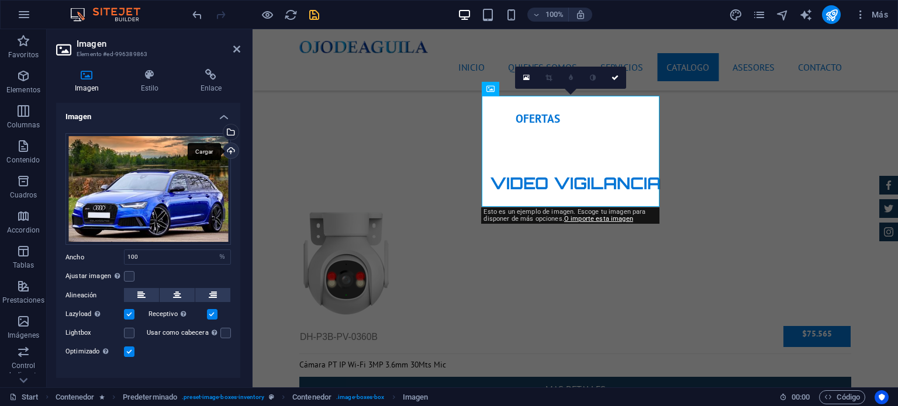
click at [231, 149] on div "Cargar" at bounding box center [230, 152] width 18 height 18
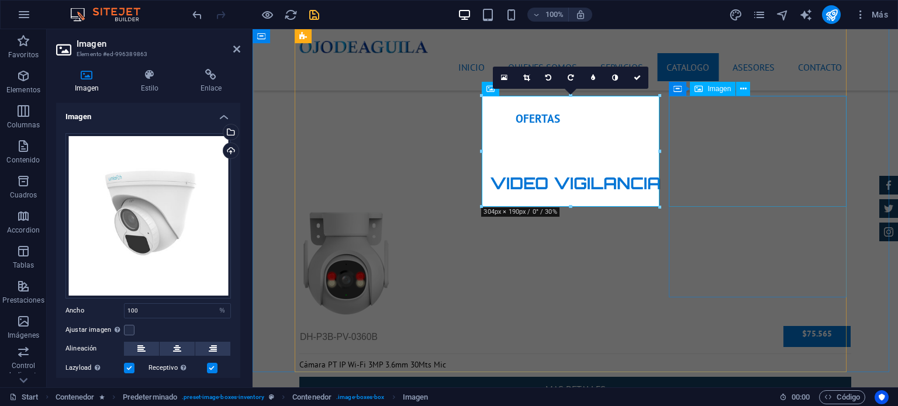
select select "%"
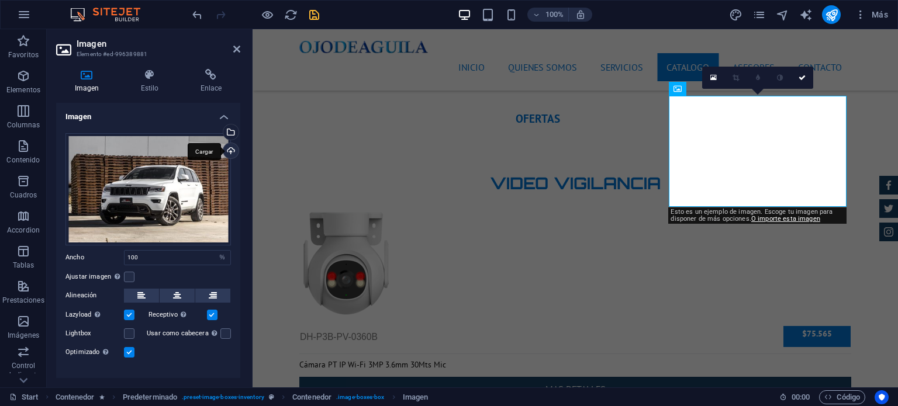
click at [229, 151] on div "Cargar" at bounding box center [230, 152] width 18 height 18
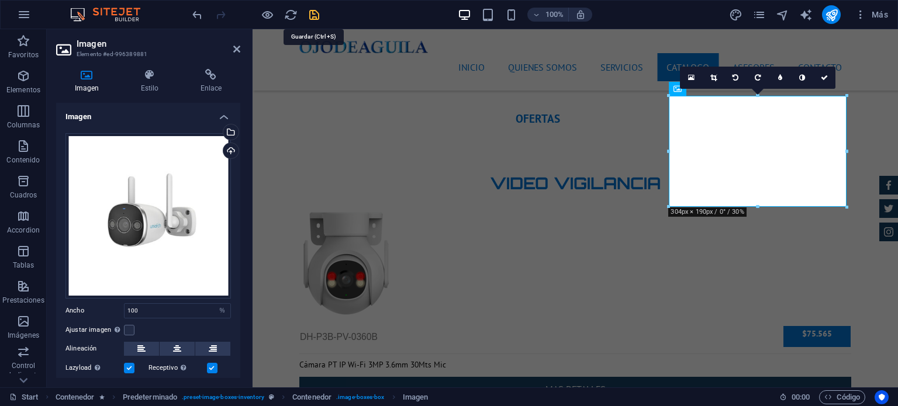
click at [317, 16] on icon "save" at bounding box center [314, 14] width 13 height 13
checkbox input "false"
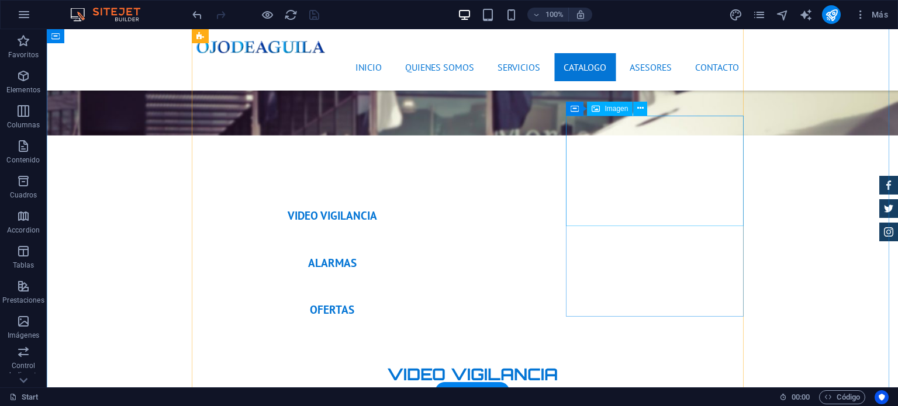
scroll to position [3684, 0]
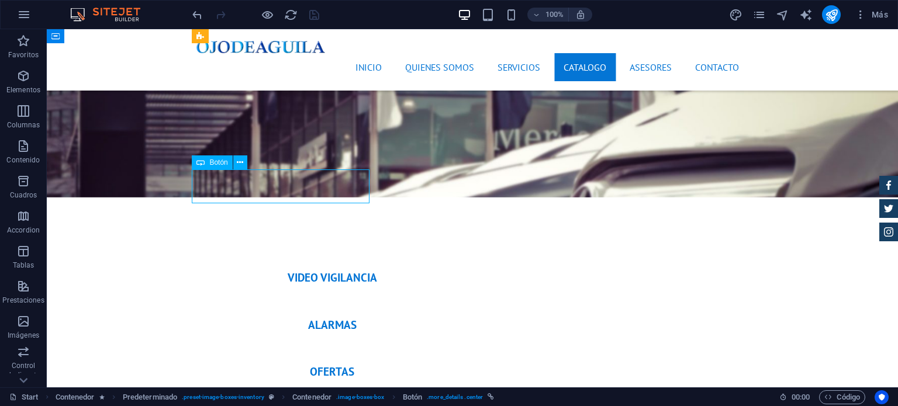
scroll to position [3698, 0]
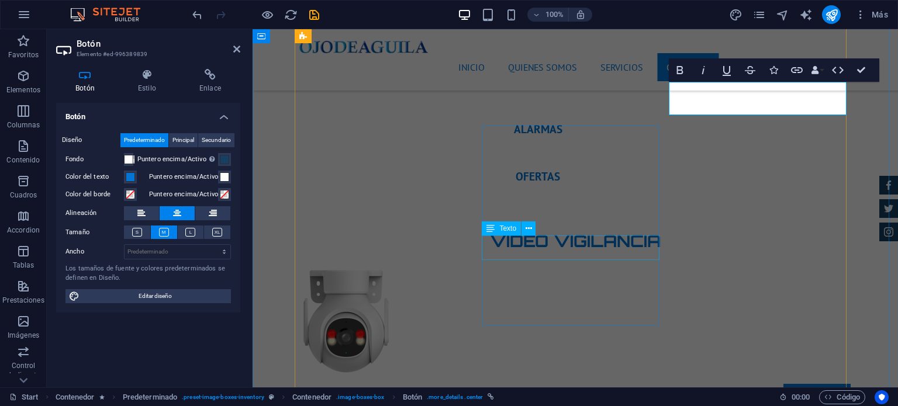
scroll to position [3815, 0]
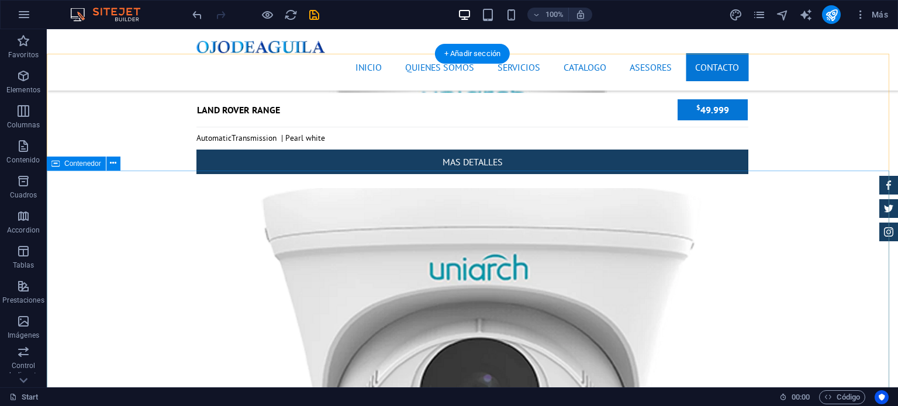
scroll to position [4678, 0]
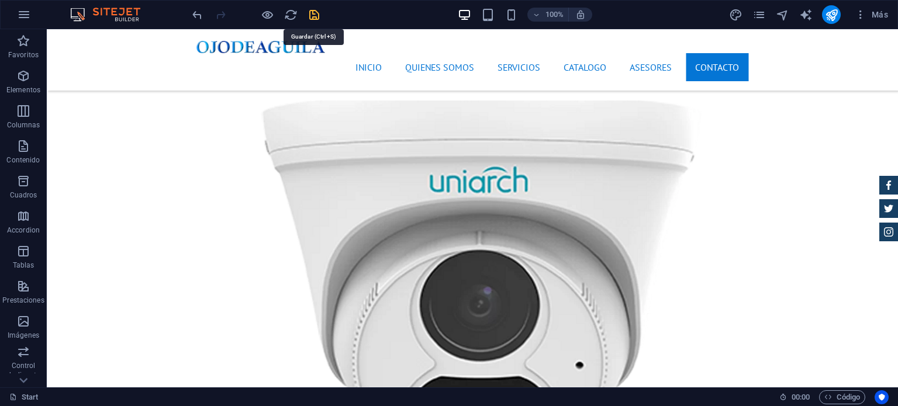
click at [316, 16] on icon "save" at bounding box center [314, 14] width 13 height 13
checkbox input "false"
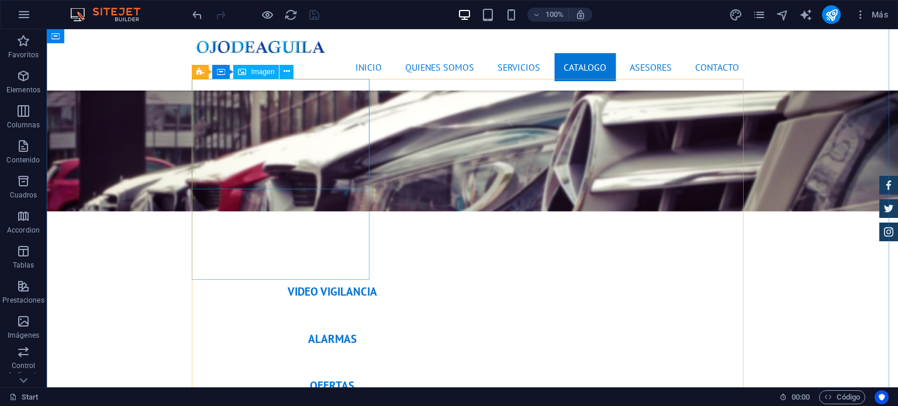
scroll to position [3577, 0]
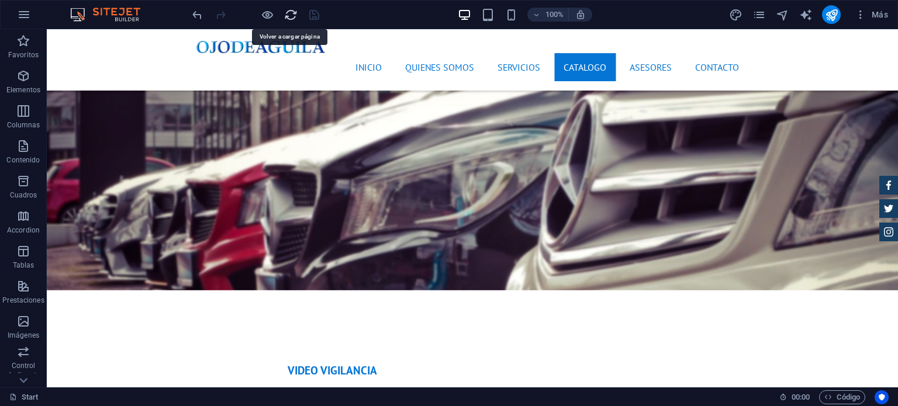
click at [288, 13] on icon "reload" at bounding box center [290, 14] width 13 height 13
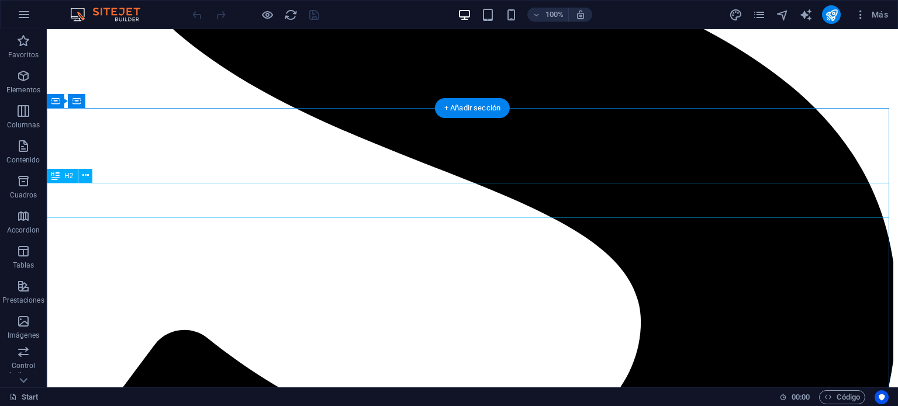
scroll to position [4094, 0]
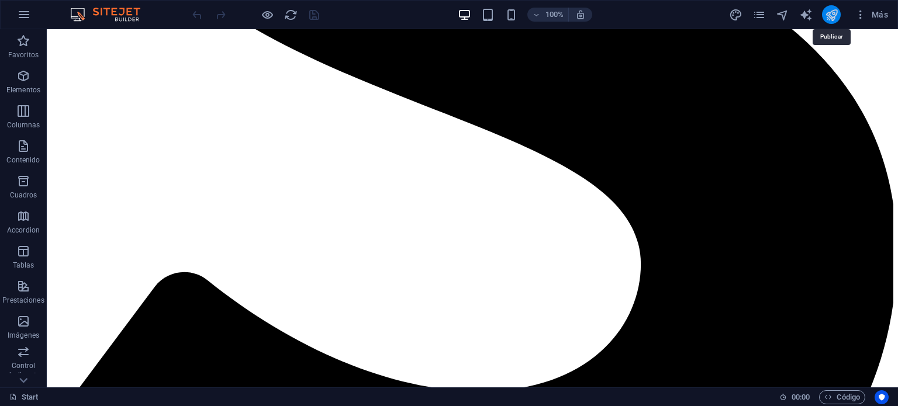
click at [831, 13] on icon "publish" at bounding box center [831, 14] width 13 height 13
